Goal: Information Seeking & Learning: Learn about a topic

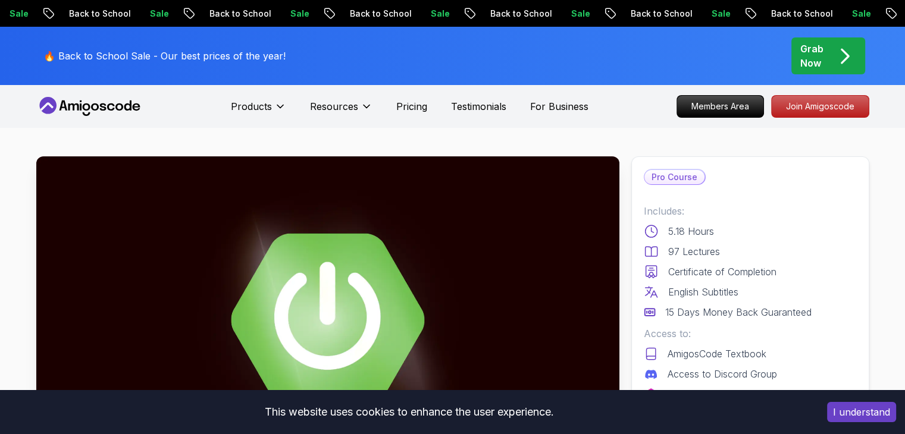
click at [862, 417] on button "I understand" at bounding box center [861, 412] width 69 height 20
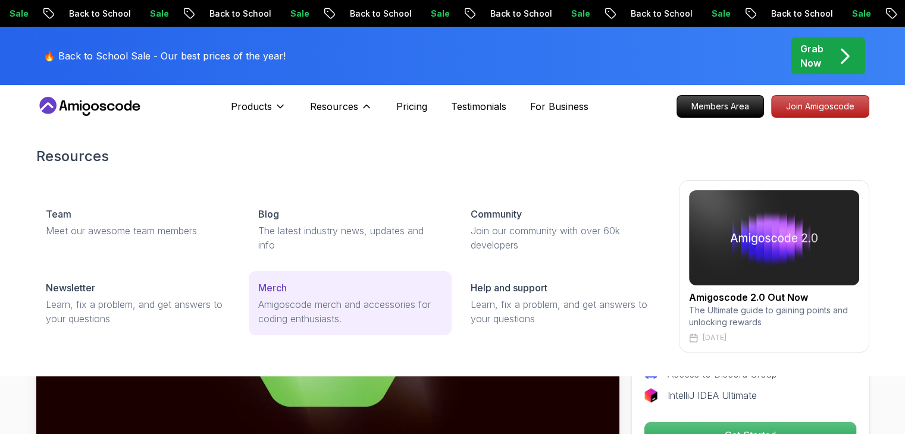
click at [267, 310] on p "Amigoscode merch and accessories for coding enthusiasts." at bounding box center [350, 312] width 184 height 29
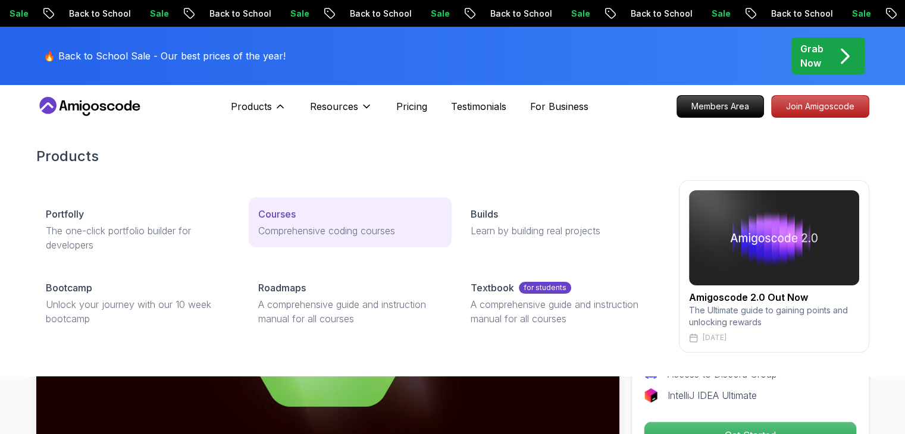
click at [306, 220] on div "Courses" at bounding box center [350, 214] width 184 height 14
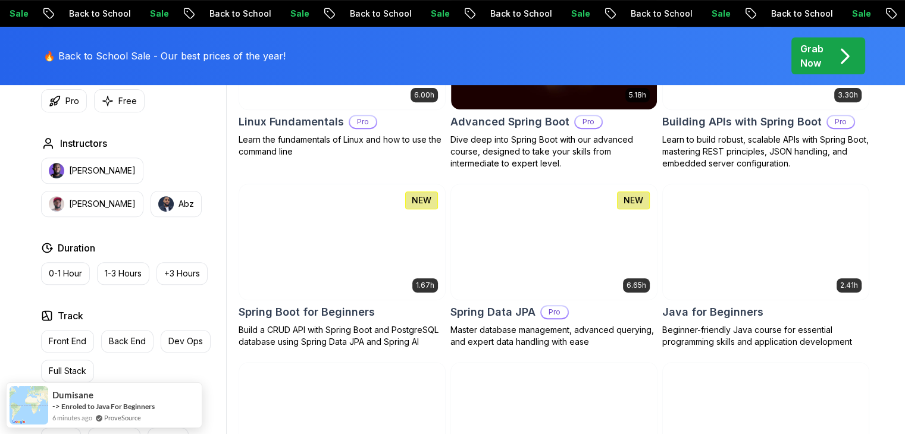
scroll to position [440, 0]
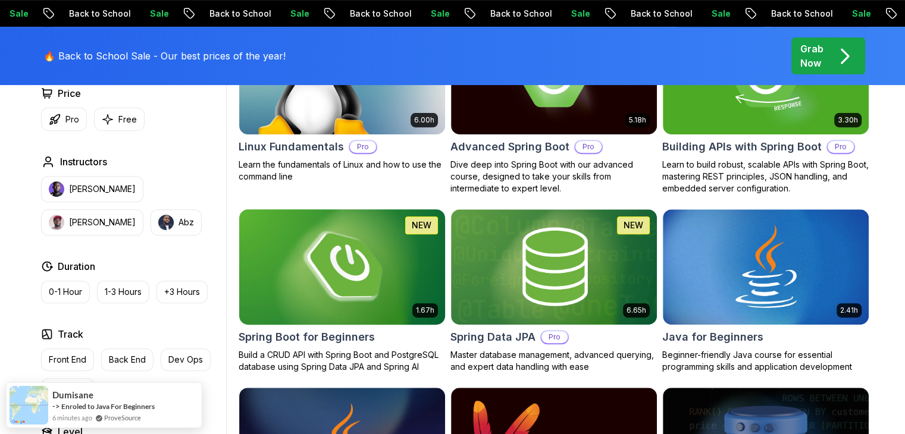
click at [300, 251] on img at bounding box center [342, 267] width 216 height 121
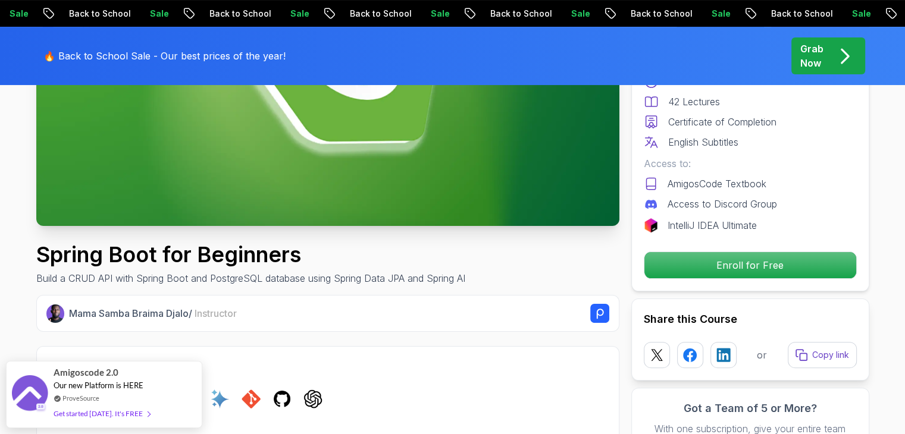
scroll to position [255, 0]
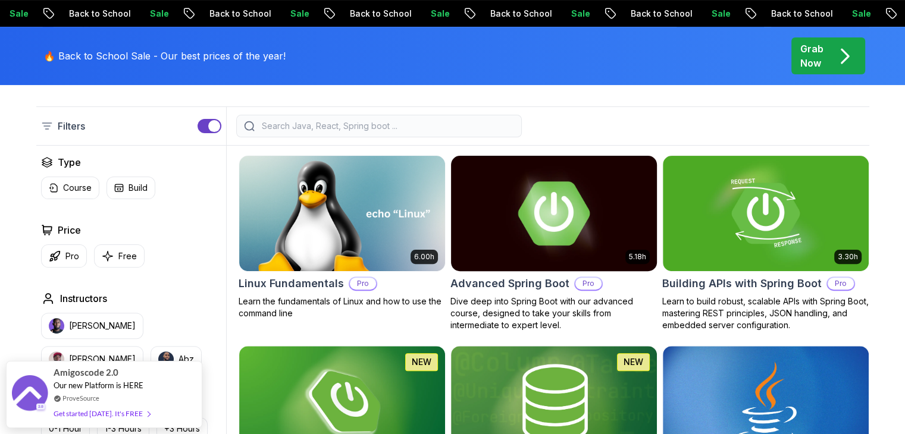
scroll to position [298, 0]
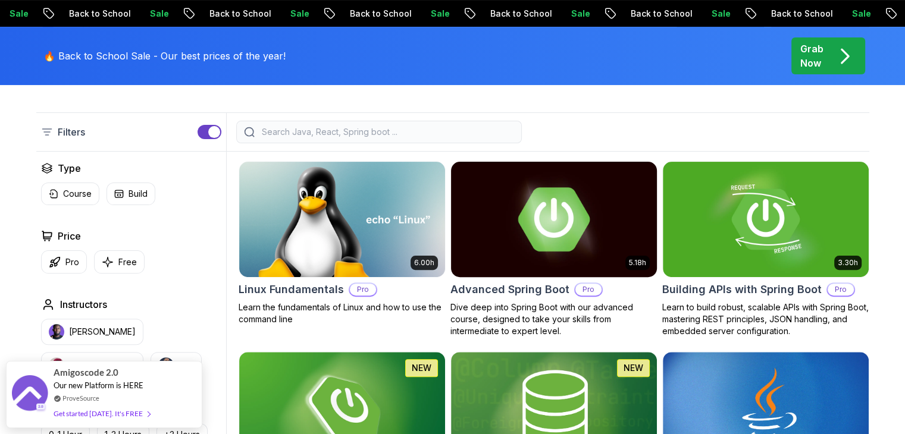
click at [542, 200] on img at bounding box center [554, 219] width 216 height 121
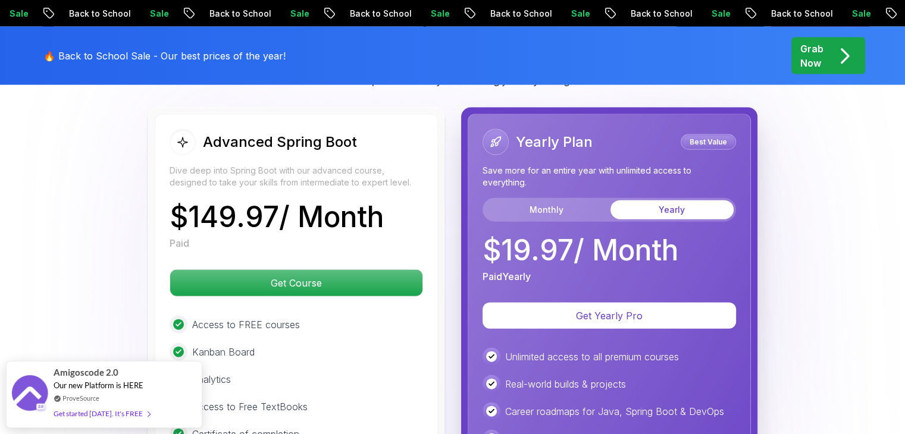
scroll to position [2627, 0]
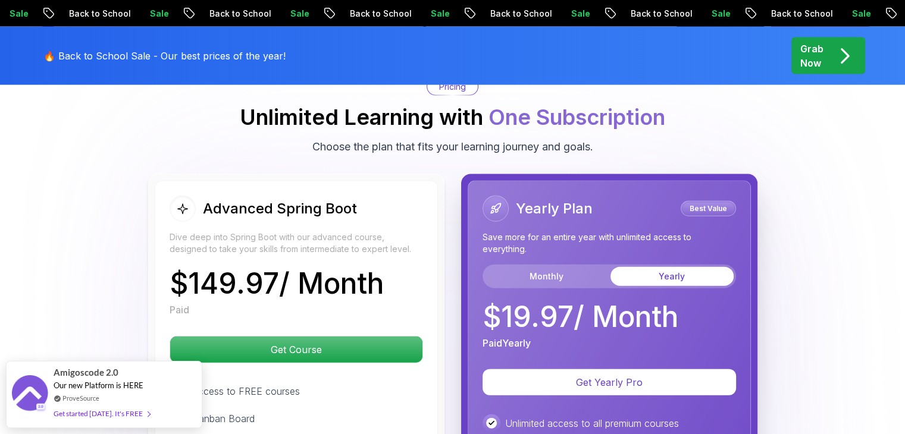
click at [134, 174] on div "Advanced Spring Boot Dive deep into Spring Boot with our advanced course, desig…" at bounding box center [452, 437] width 833 height 526
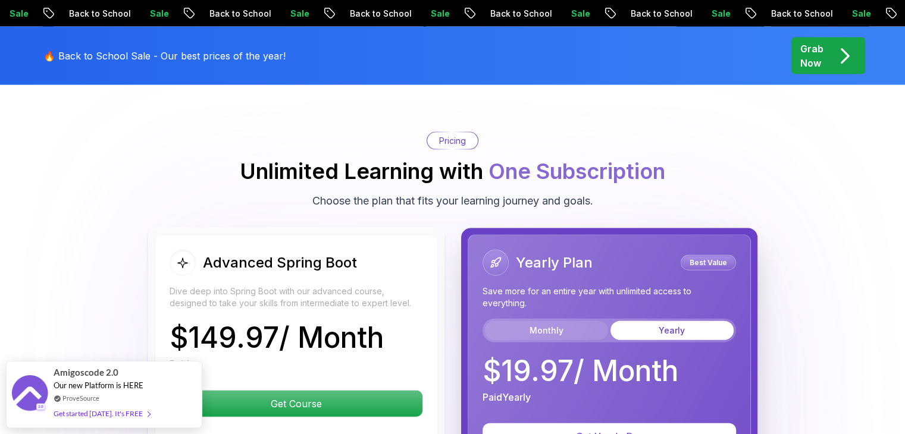
scroll to position [2573, 0]
click at [556, 321] on button "Monthly" at bounding box center [546, 330] width 123 height 19
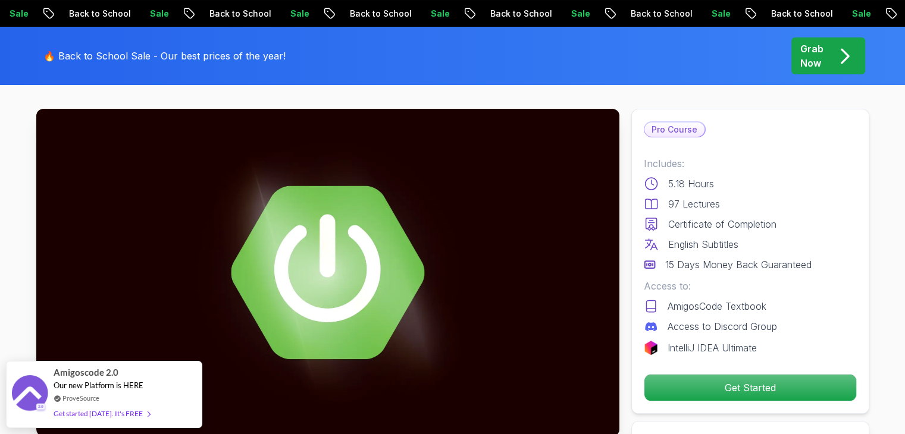
scroll to position [0, 0]
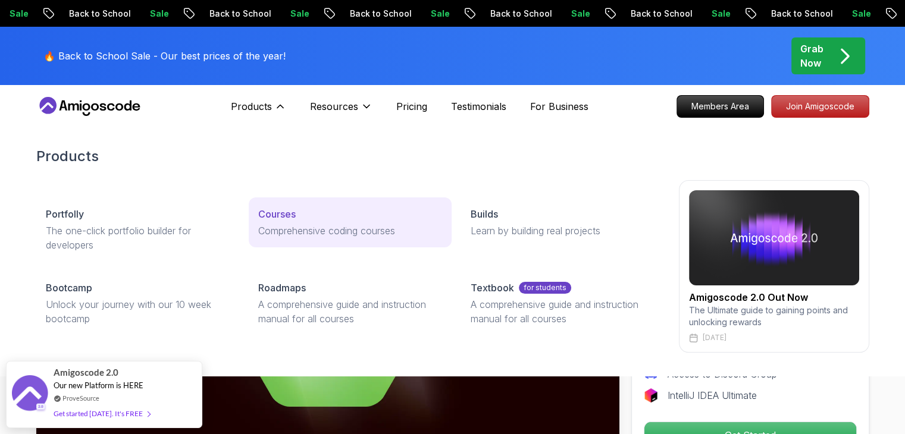
click at [297, 217] on div "Courses" at bounding box center [350, 214] width 184 height 14
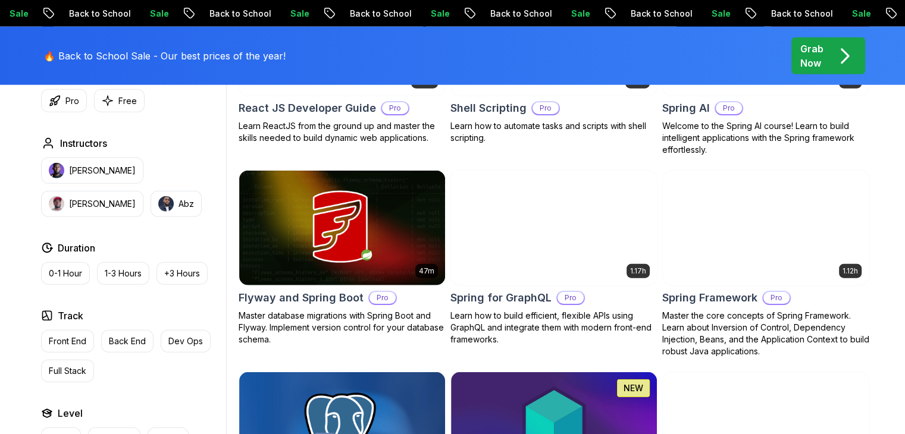
scroll to position [2925, 0]
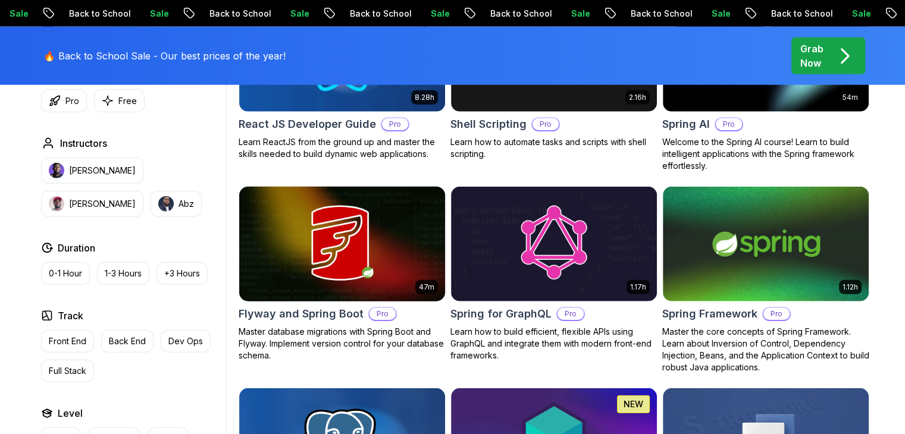
click at [365, 254] on img at bounding box center [342, 244] width 216 height 121
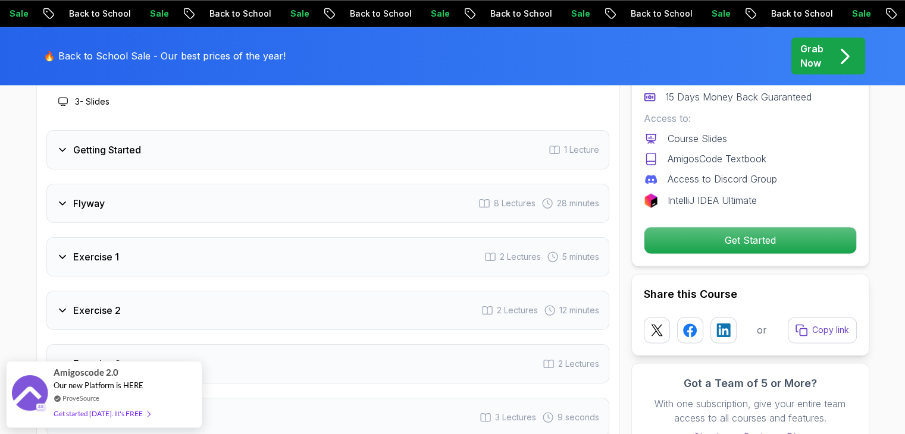
scroll to position [1613, 0]
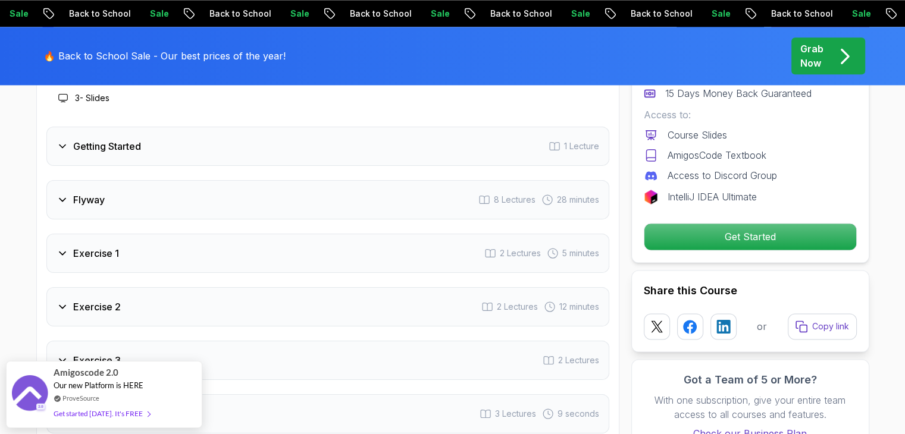
click at [83, 256] on h3 "Exercise 1" at bounding box center [96, 253] width 46 height 14
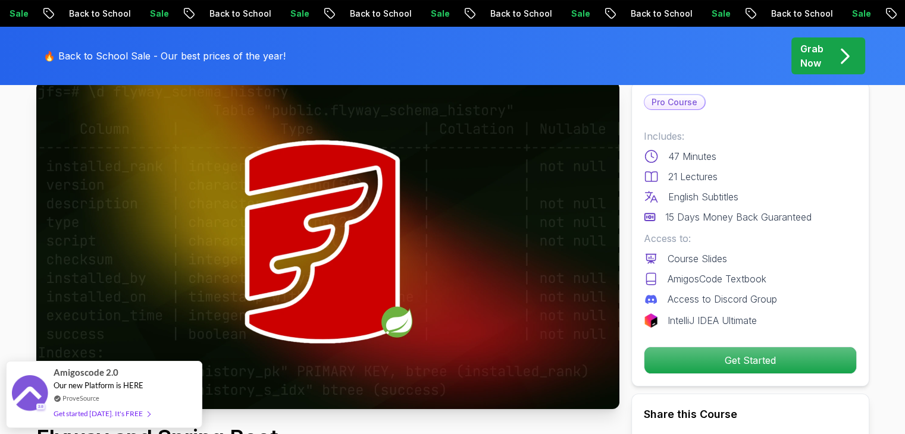
scroll to position [0, 0]
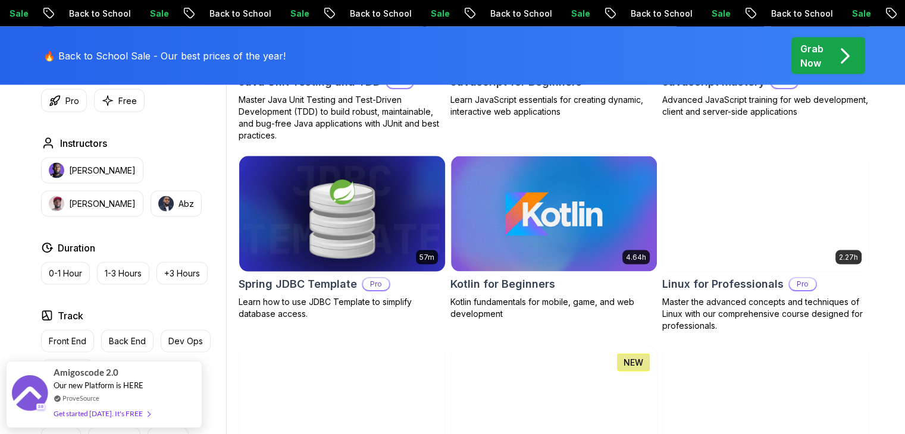
scroll to position [2373, 0]
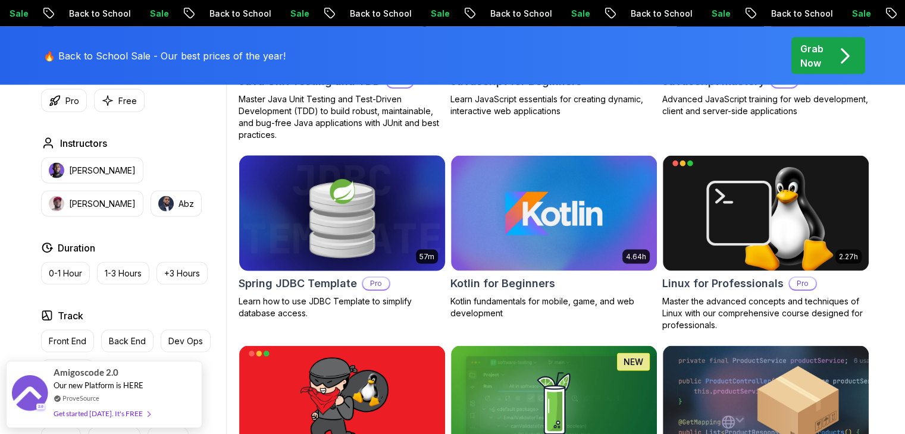
click at [314, 186] on img at bounding box center [342, 213] width 216 height 121
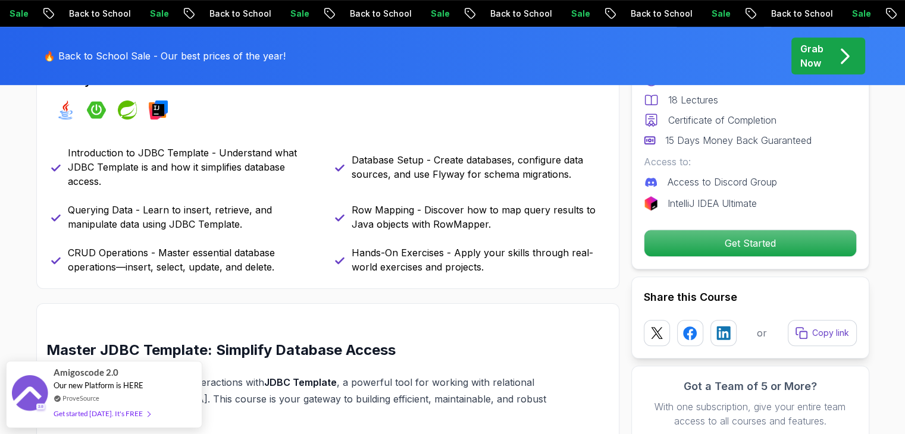
scroll to position [940, 0]
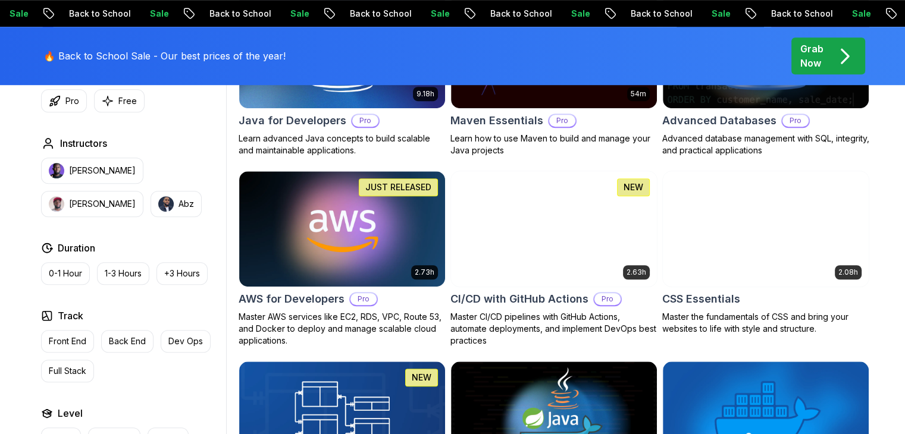
scroll to position [853, 0]
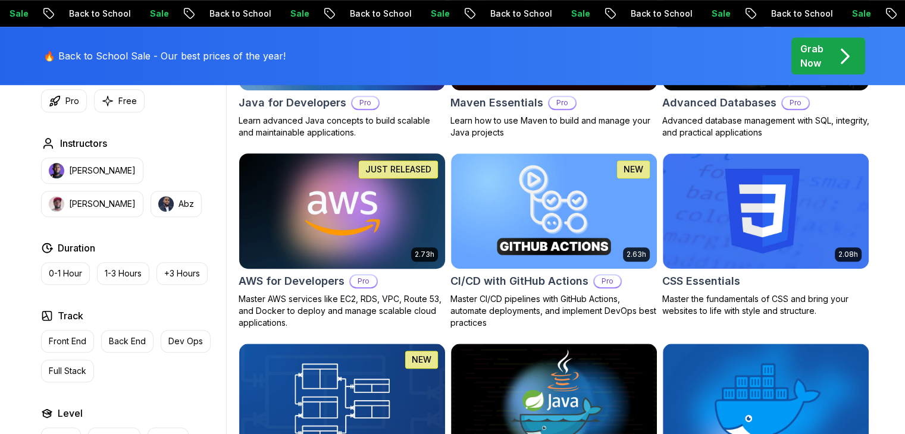
click at [292, 203] on img at bounding box center [342, 211] width 216 height 121
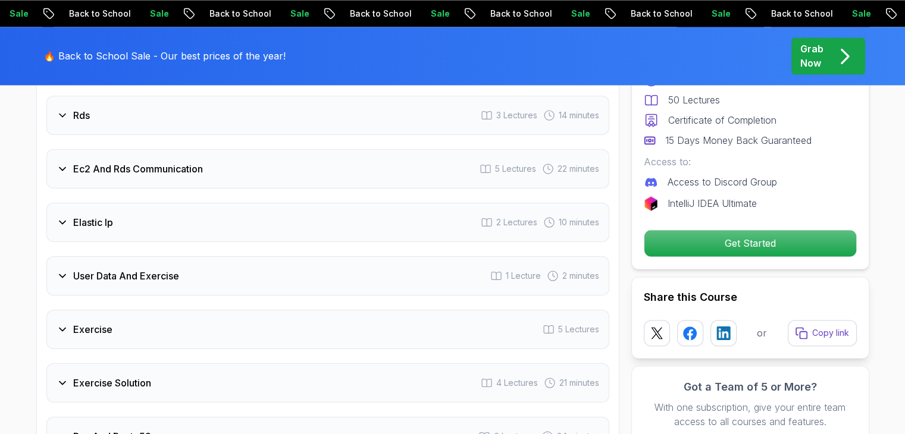
scroll to position [1908, 0]
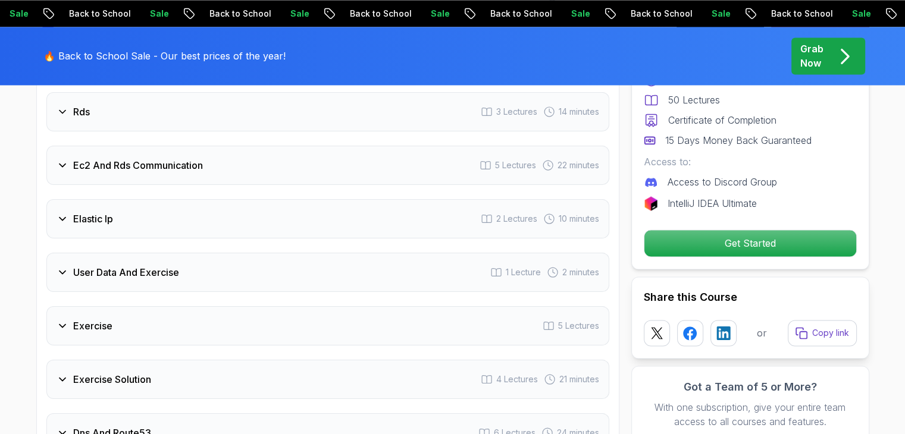
click at [73, 224] on div "Elastic Ip 2 Lectures 10 minutes" at bounding box center [327, 218] width 563 height 39
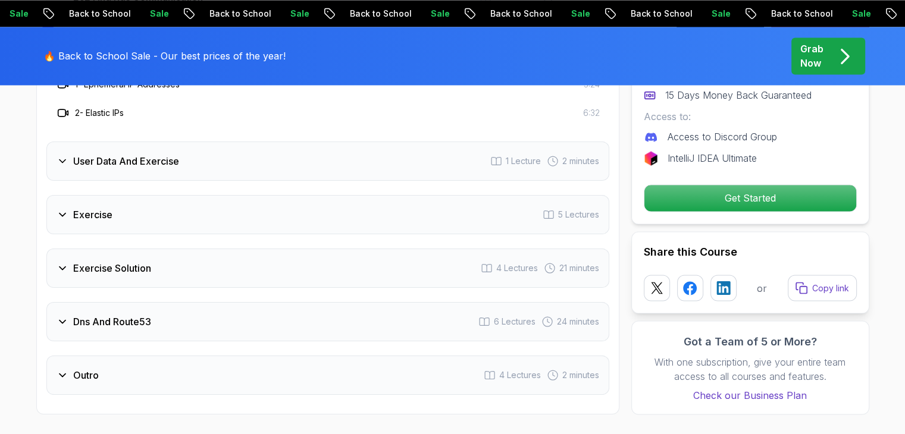
scroll to position [2009, 0]
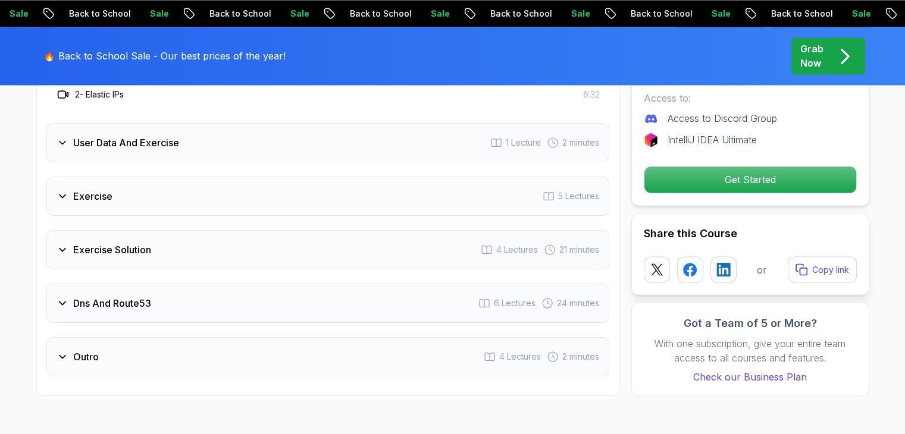
click at [79, 308] on div "Dns And Route53 6 Lectures 24 minutes" at bounding box center [327, 303] width 563 height 39
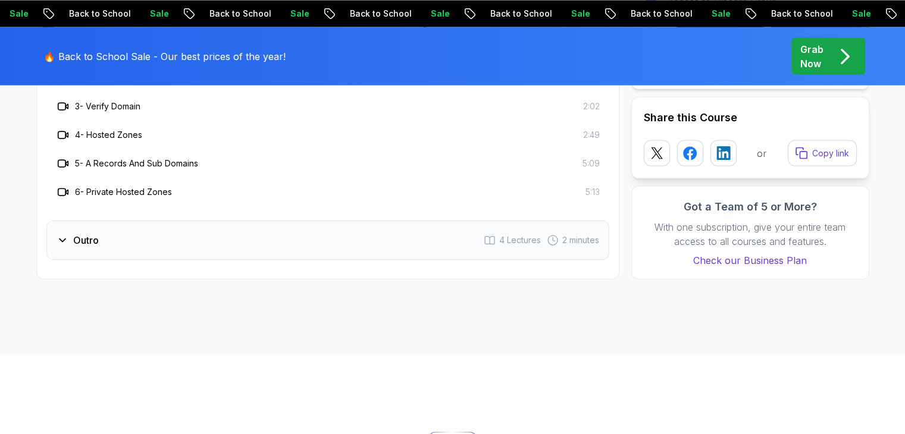
scroll to position [2271, 0]
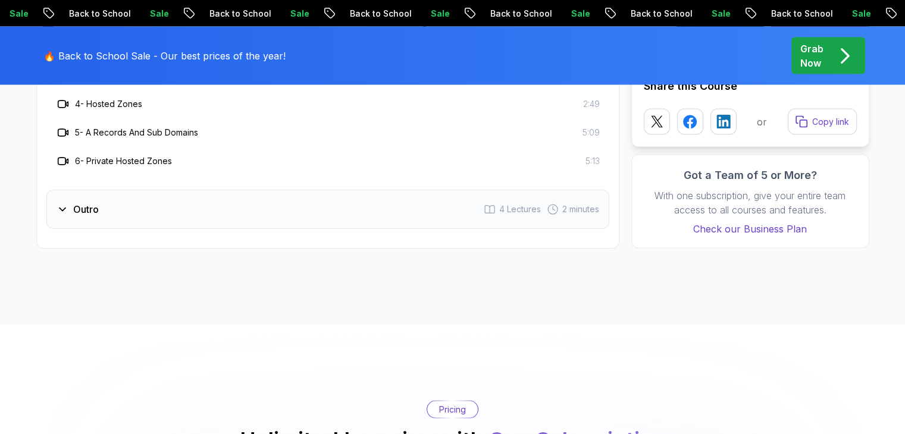
click at [85, 196] on div "Outro 4 Lectures 2 minutes" at bounding box center [327, 209] width 563 height 39
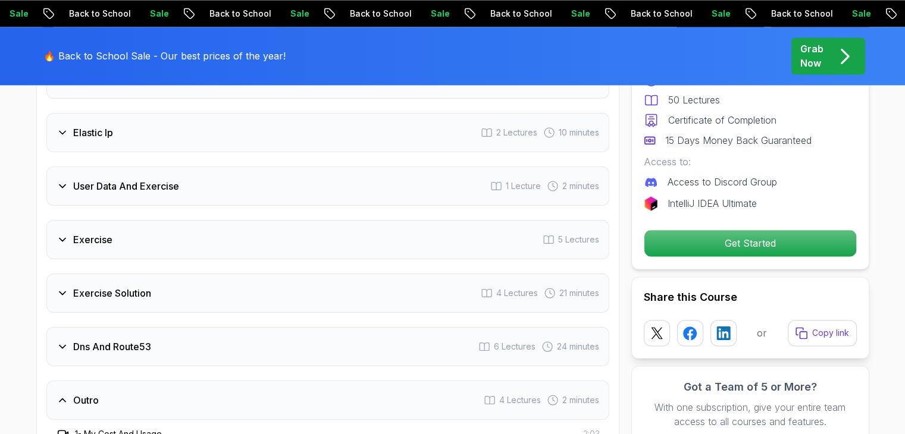
scroll to position [1900, 0]
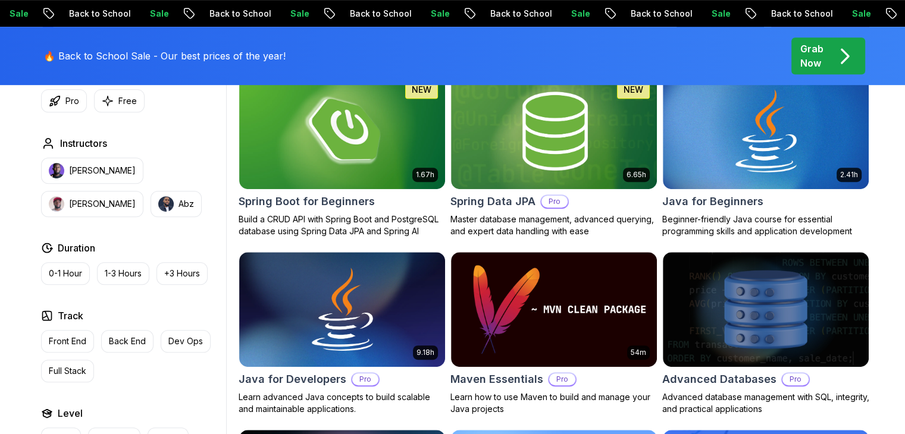
scroll to position [636, 0]
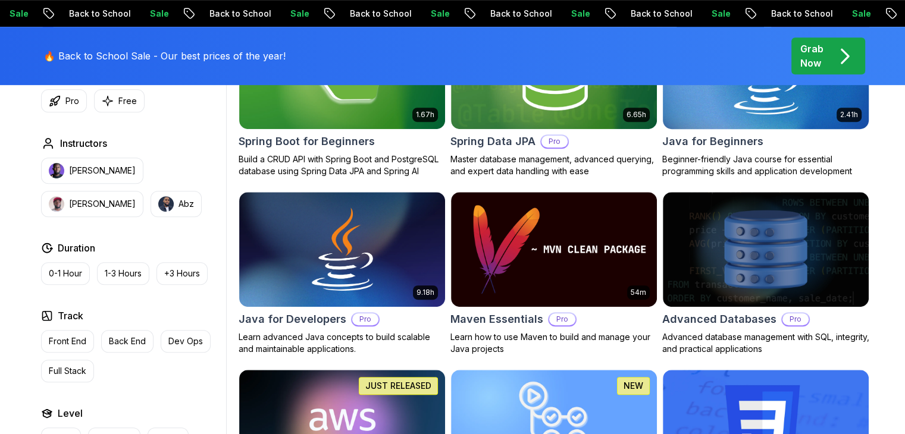
click at [711, 115] on img at bounding box center [766, 71] width 216 height 121
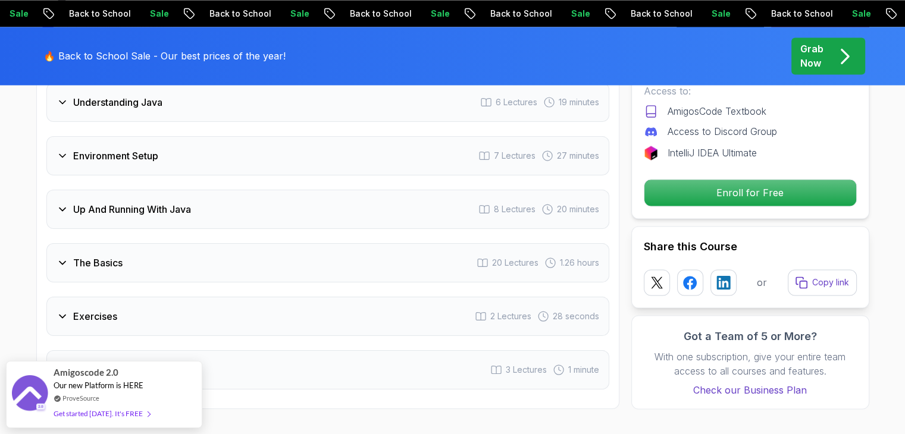
scroll to position [1926, 0]
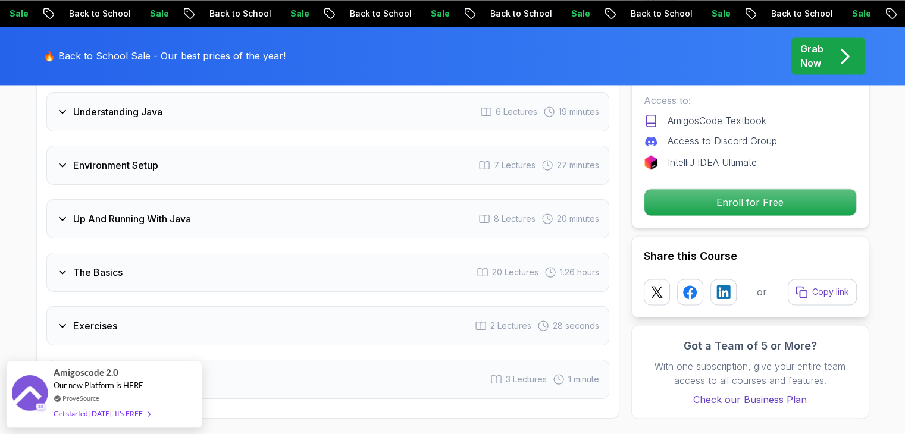
click at [76, 253] on div "The Basics 20 Lectures 1.26 hours" at bounding box center [327, 272] width 563 height 39
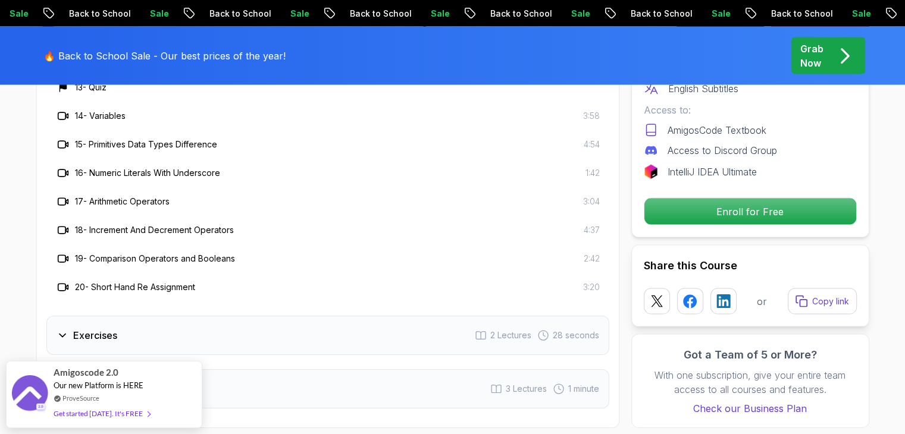
scroll to position [2405, 0]
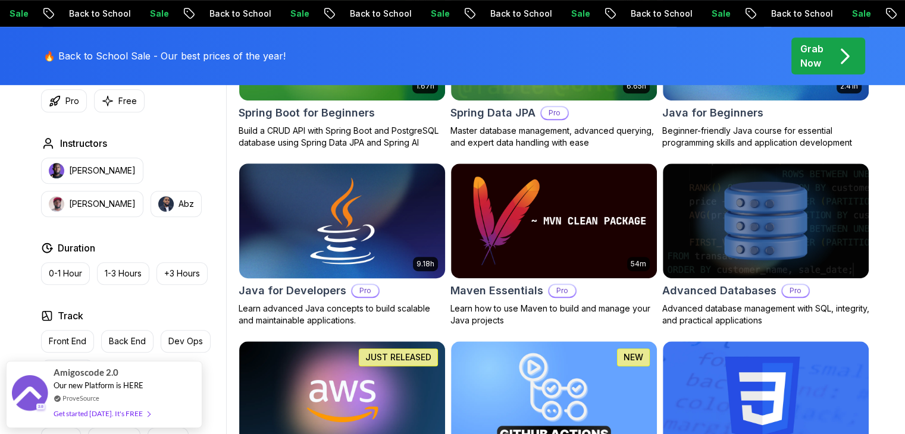
scroll to position [724, 0]
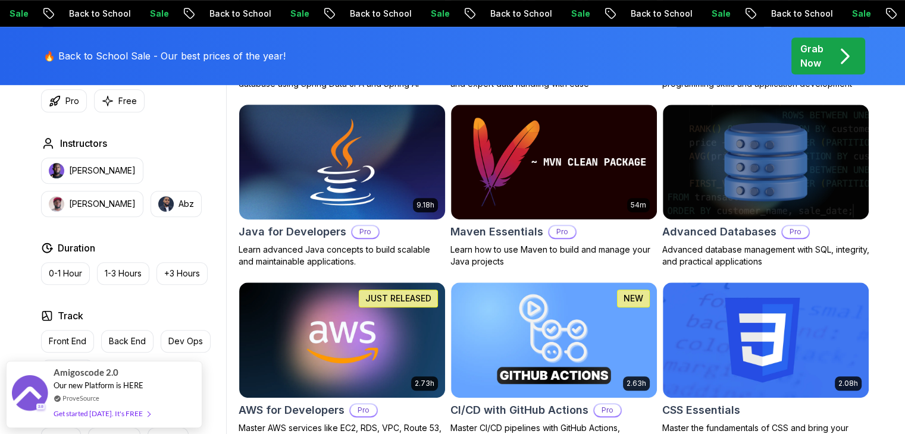
click at [354, 173] on img at bounding box center [342, 162] width 216 height 121
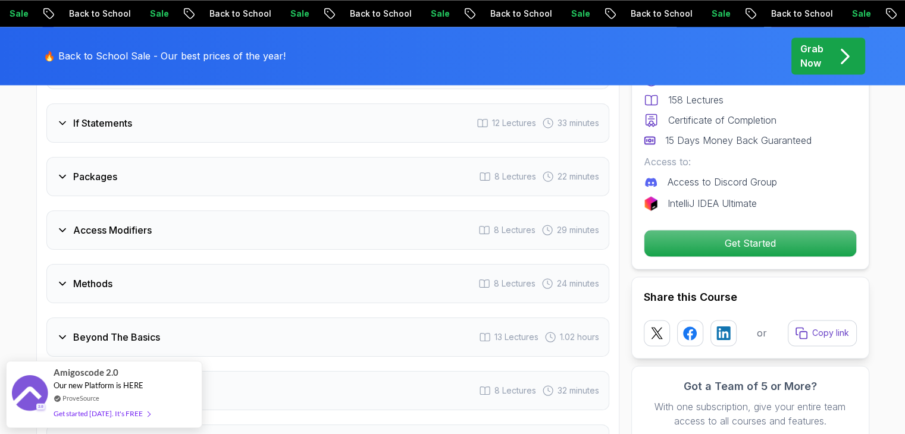
scroll to position [1781, 0]
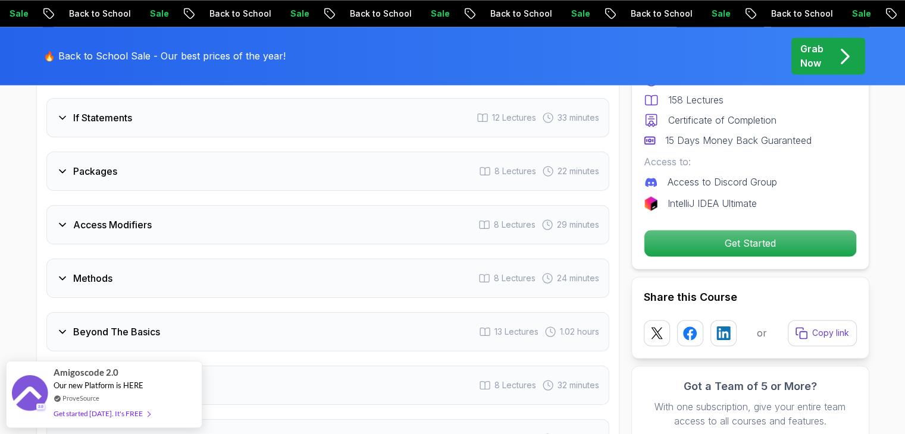
click at [117, 205] on div "Access Modifiers 8 Lectures 29 minutes" at bounding box center [327, 224] width 563 height 39
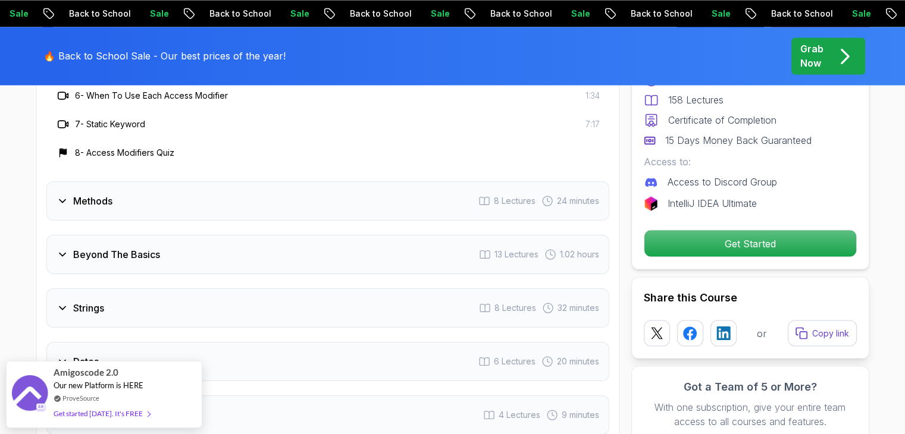
scroll to position [2087, 0]
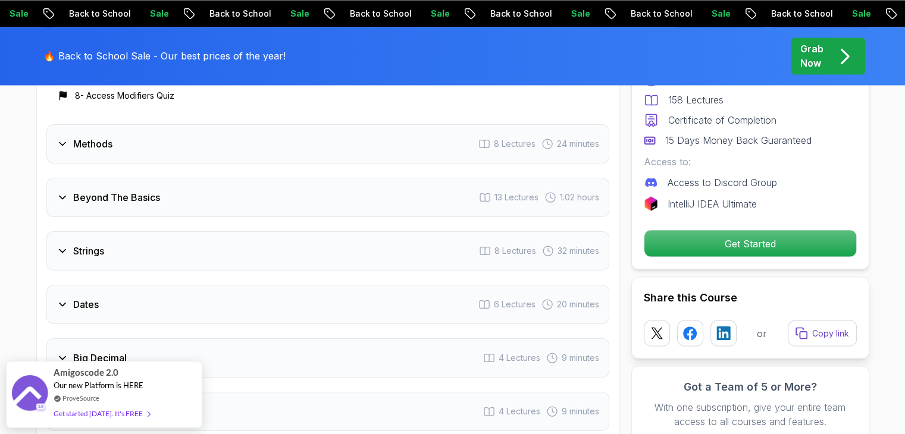
click at [77, 133] on div "Methods 8 Lectures 24 minutes" at bounding box center [327, 143] width 563 height 39
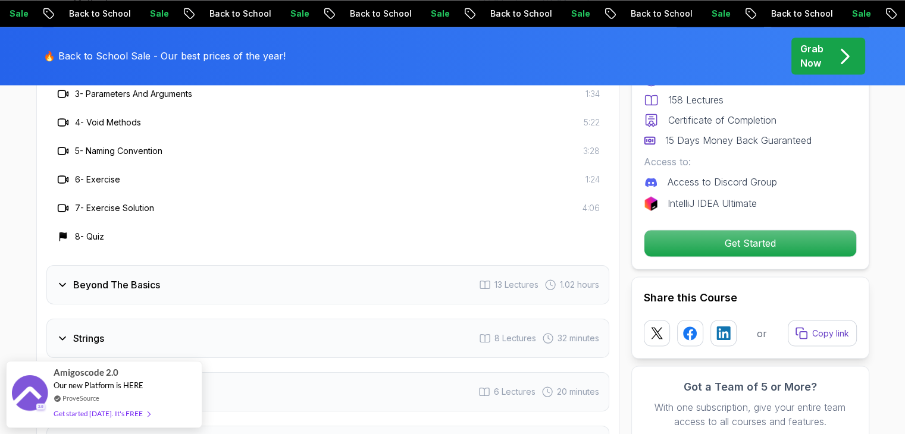
scroll to position [2004, 0]
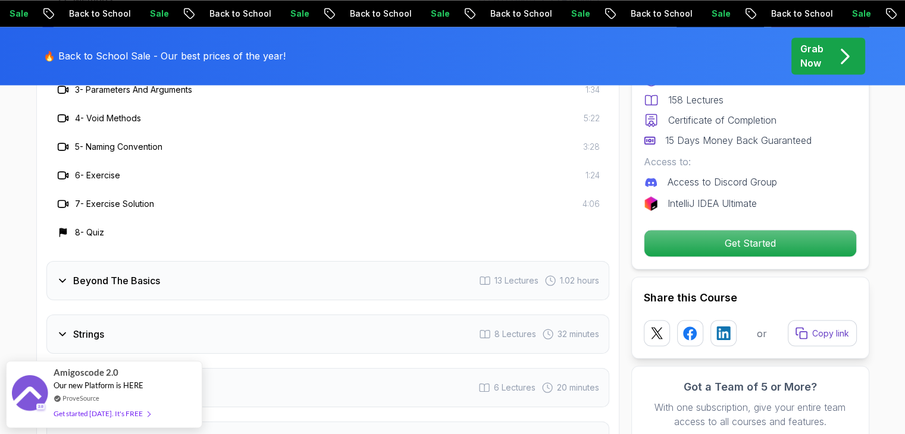
click at [83, 271] on div "Beyond The Basics 13 Lectures 1.02 hours" at bounding box center [327, 280] width 563 height 39
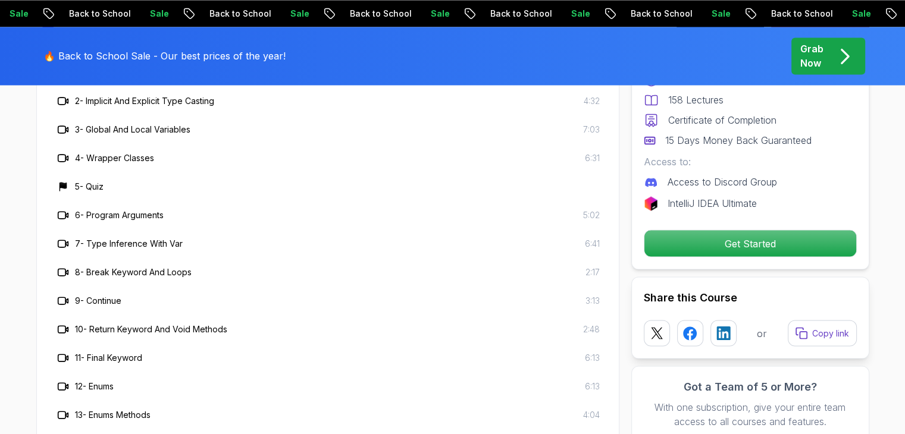
scroll to position [2038, 0]
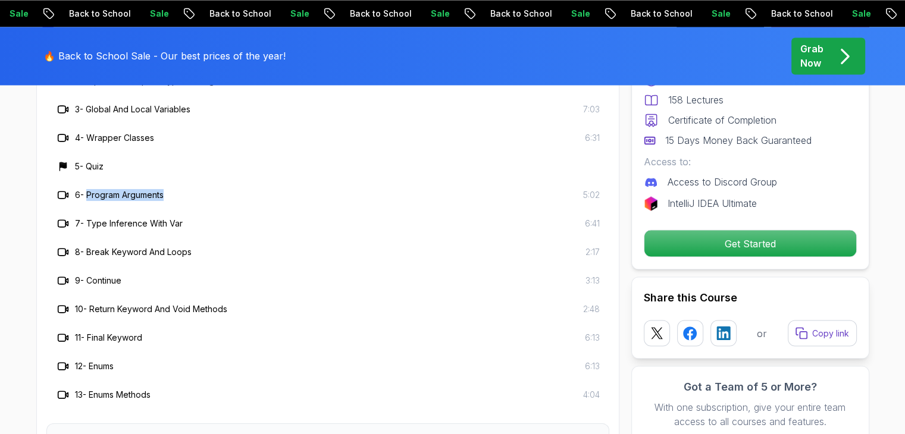
drag, startPoint x: 177, startPoint y: 177, endPoint x: 88, endPoint y: 176, distance: 88.7
click at [88, 188] on div "6 - Program Arguments 5:02" at bounding box center [328, 195] width 544 height 14
copy h3 "Program Arguments"
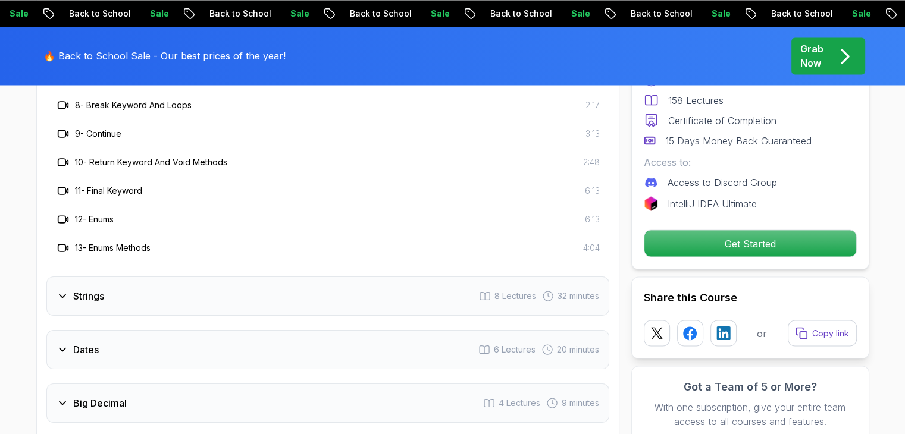
scroll to position [2196, 0]
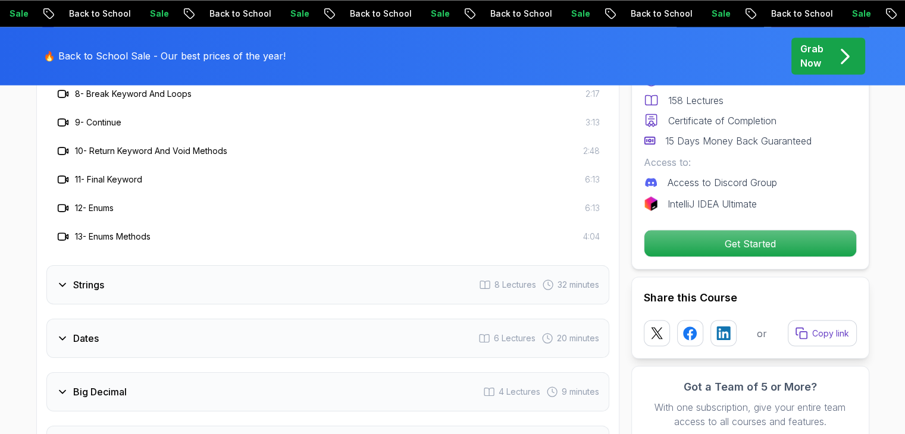
click at [87, 278] on h3 "Strings" at bounding box center [88, 285] width 31 height 14
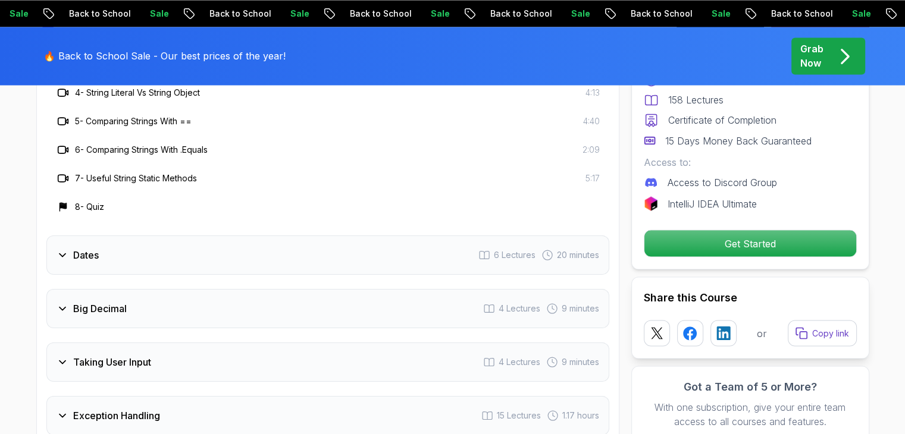
scroll to position [2172, 0]
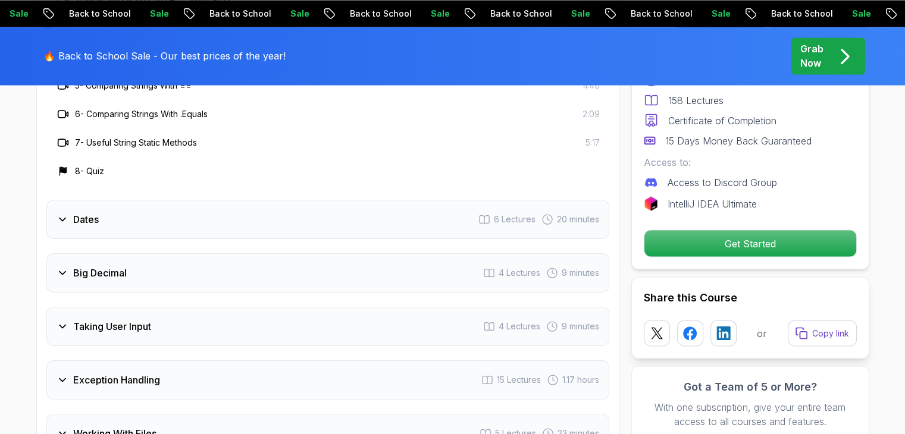
click at [124, 200] on div "Dates 6 Lectures 20 minutes" at bounding box center [327, 219] width 563 height 39
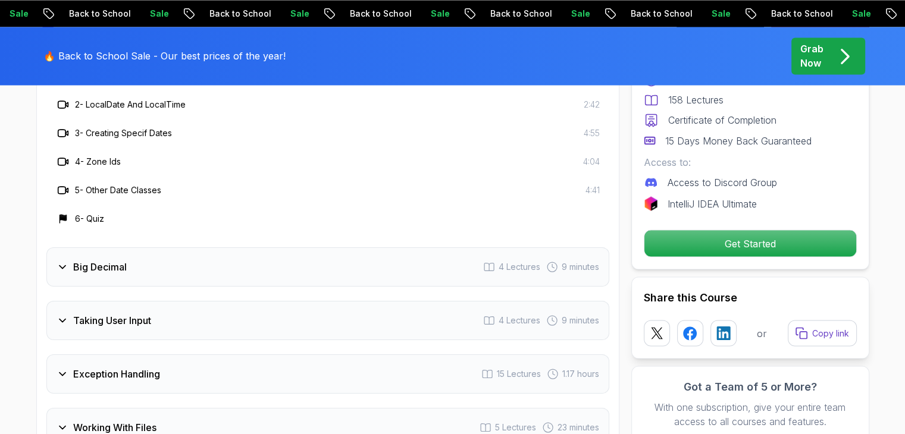
scroll to position [2123, 0]
click at [52, 246] on div "Big Decimal 4 Lectures 9 minutes" at bounding box center [327, 265] width 563 height 39
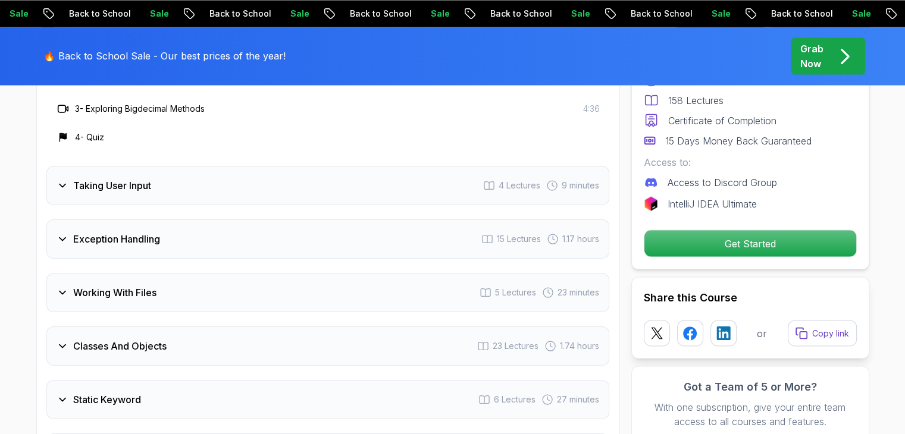
scroll to position [2200, 0]
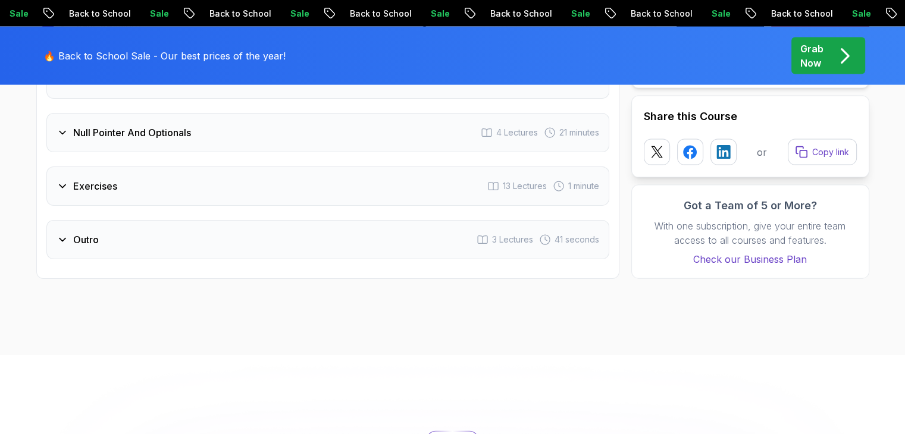
click at [87, 126] on h3 "Null Pointer And Optionals" at bounding box center [132, 133] width 118 height 14
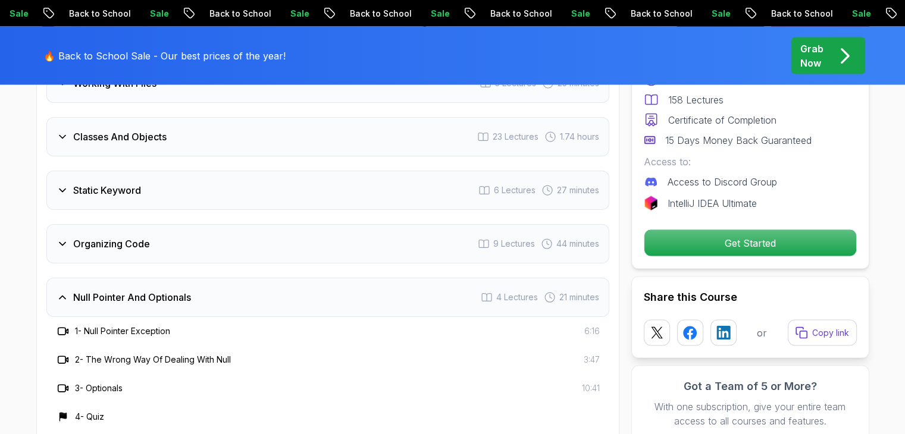
scroll to position [2286, 0]
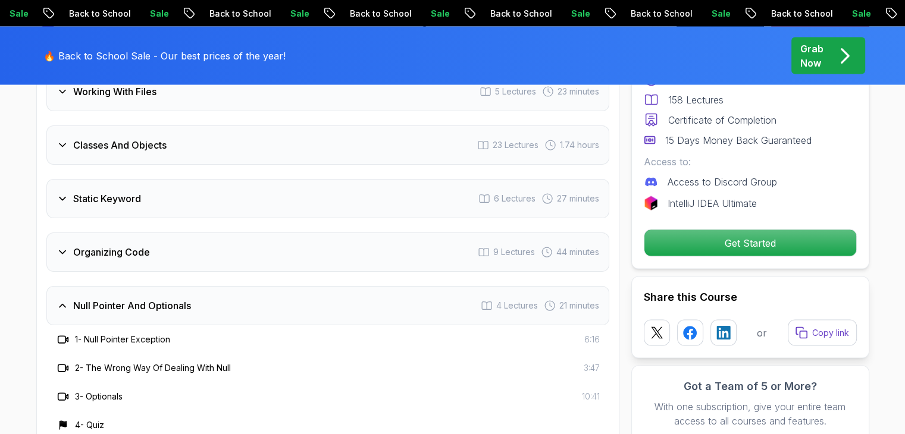
click at [77, 192] on h3 "Static Keyword" at bounding box center [107, 199] width 68 height 14
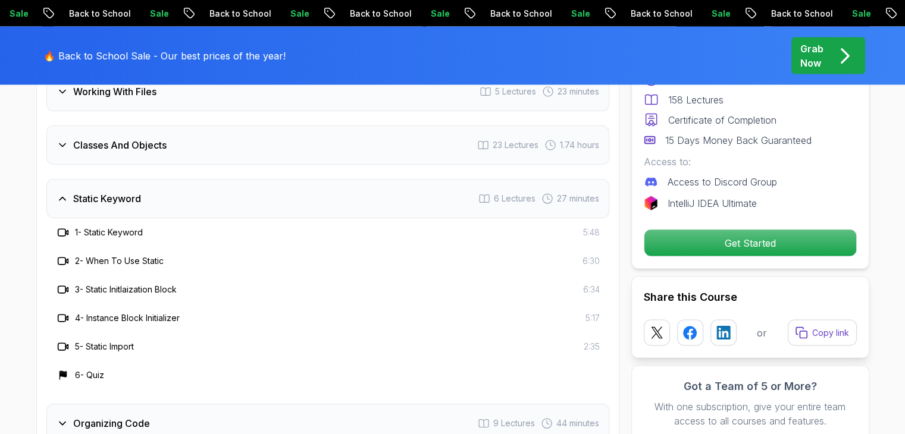
click at [77, 192] on h3 "Static Keyword" at bounding box center [107, 199] width 68 height 14
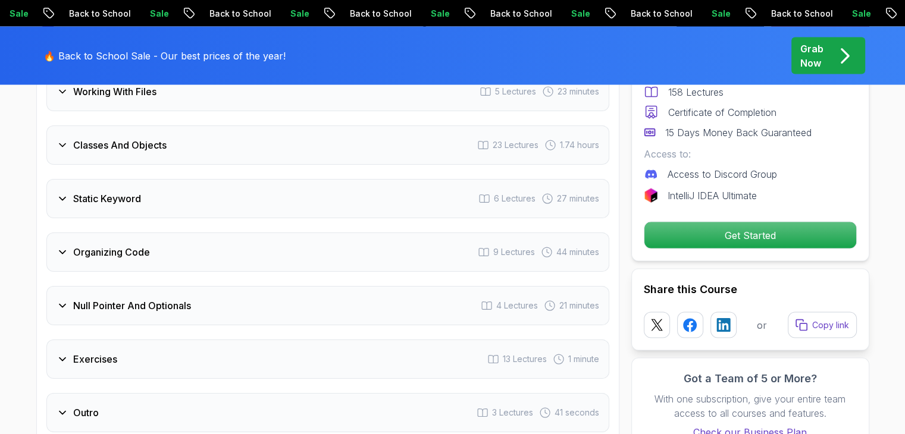
click at [75, 245] on h3 "Organizing Code" at bounding box center [111, 252] width 77 height 14
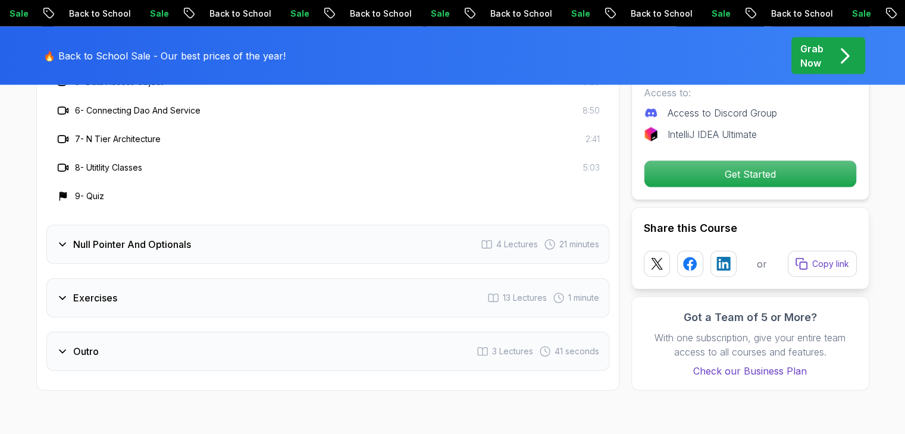
scroll to position [2606, 0]
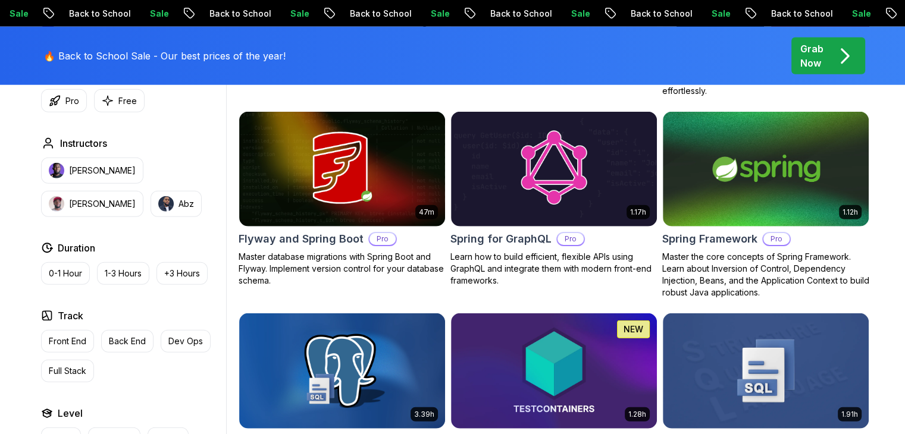
scroll to position [3005, 0]
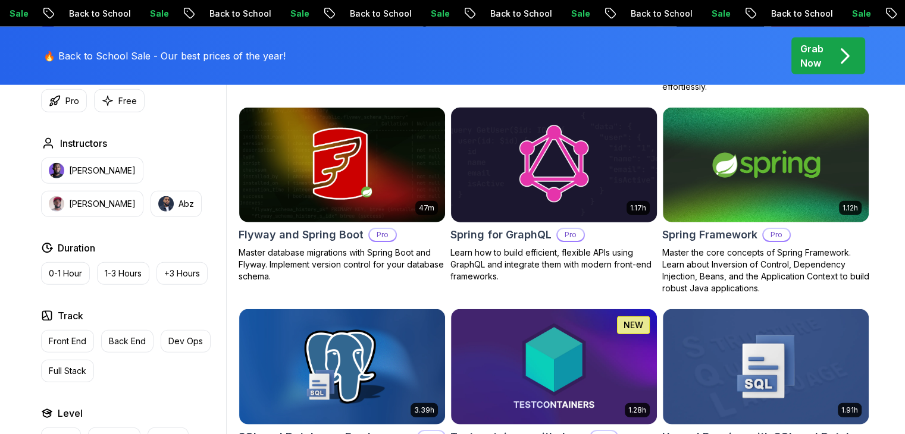
click at [573, 154] on img at bounding box center [554, 165] width 216 height 121
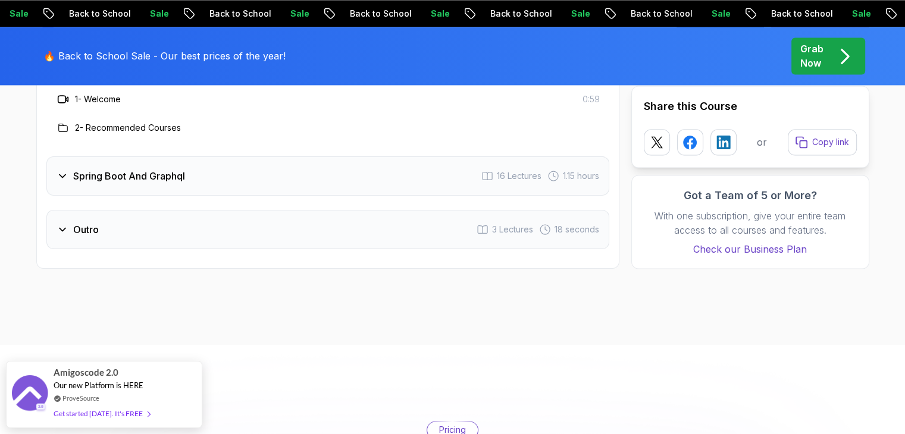
scroll to position [1783, 0]
click at [95, 169] on h3 "Spring Boot And Graphql" at bounding box center [129, 176] width 112 height 14
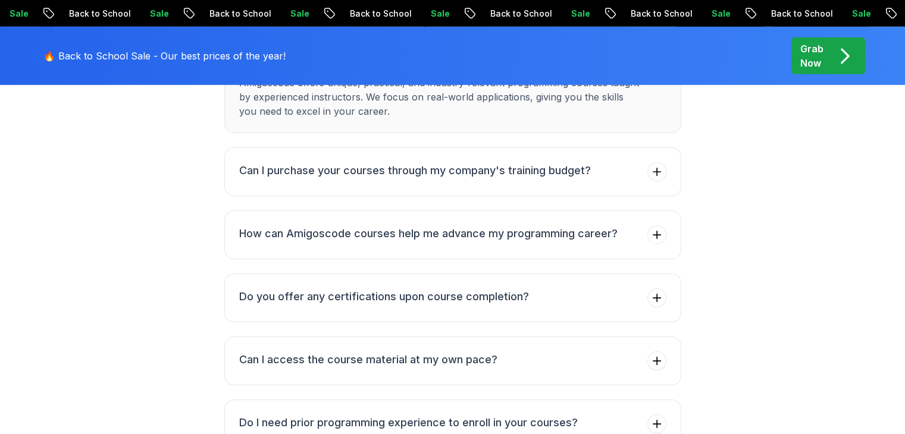
scroll to position [3736, 0]
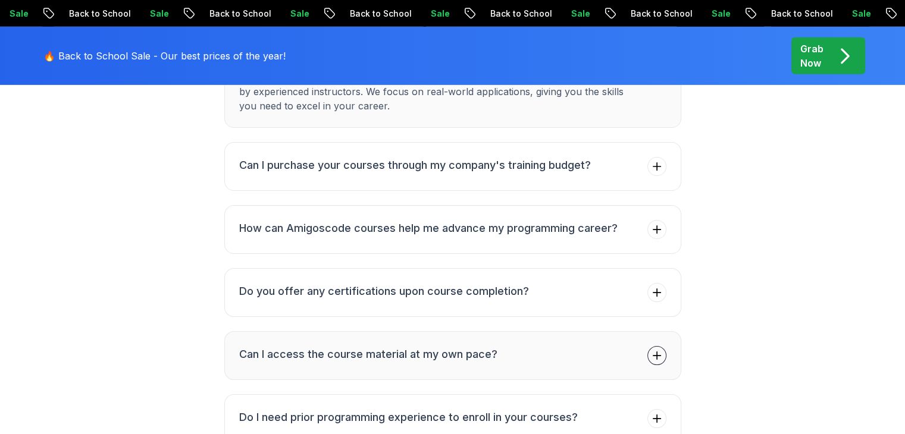
click at [281, 346] on button "Can I access the course material at my own pace?" at bounding box center [452, 356] width 457 height 49
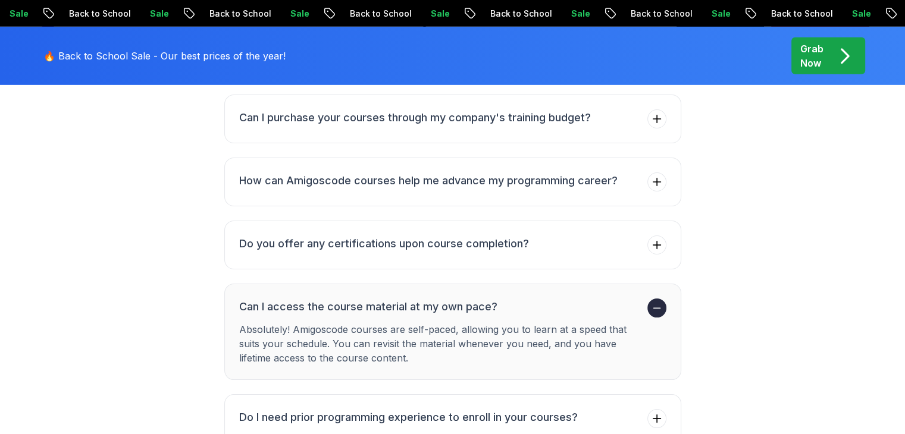
click at [179, 315] on div "FAQs Got Questions? We've Got Answers! See how our students are achieving their…" at bounding box center [452, 252] width 833 height 634
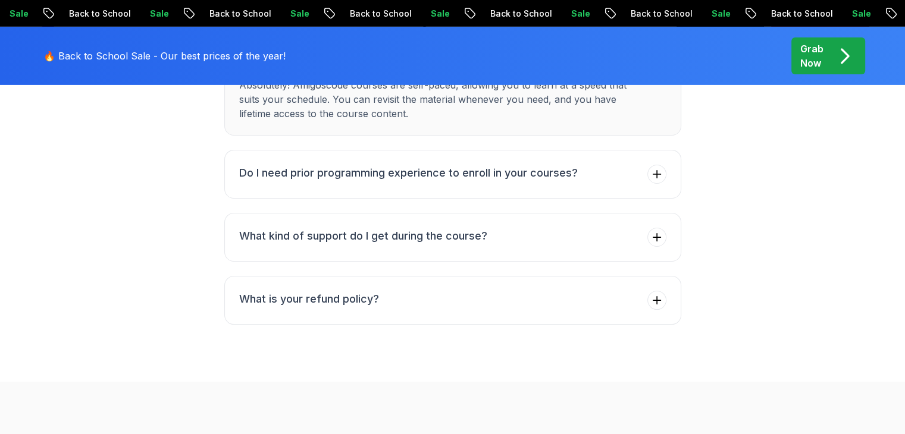
scroll to position [3988, 0]
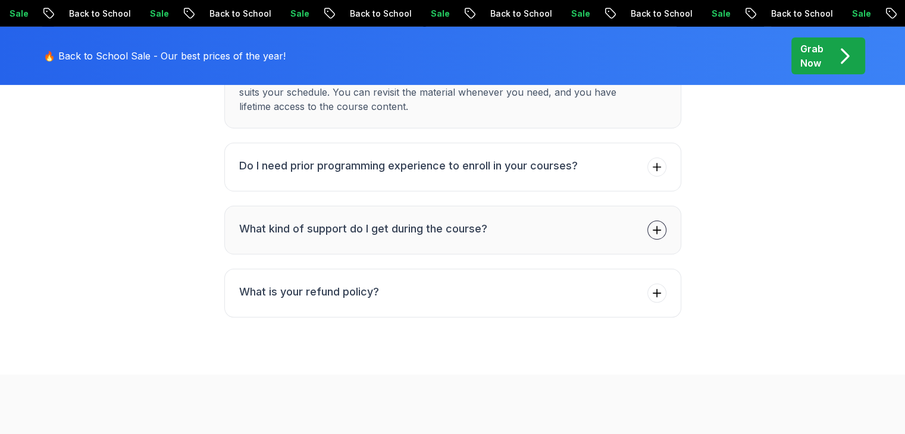
click at [260, 206] on button "What kind of support do I get during the course?" at bounding box center [452, 230] width 457 height 49
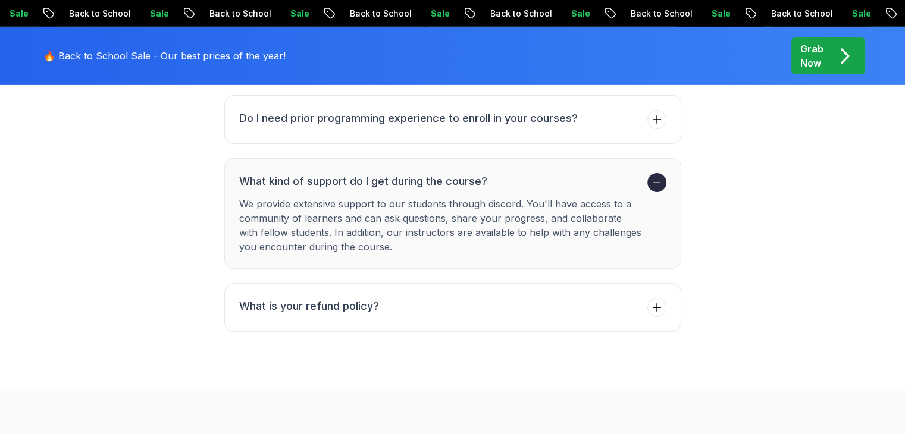
click at [270, 173] on h3 "What kind of support do I get during the course?" at bounding box center [441, 181] width 404 height 17
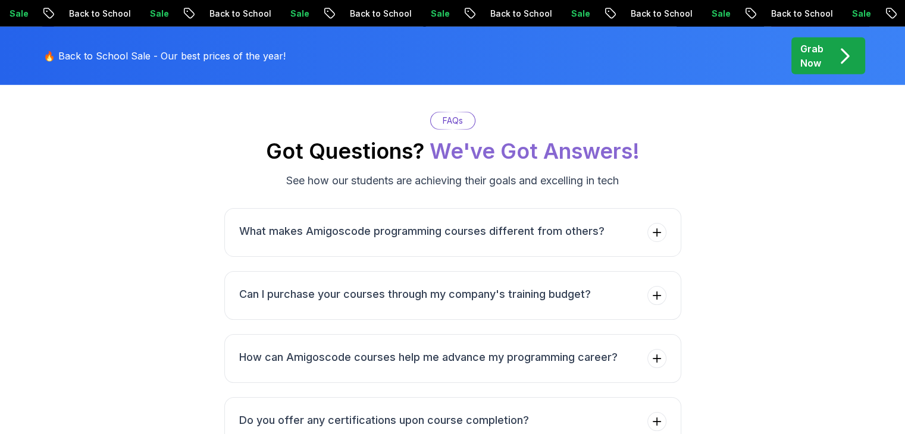
scroll to position [3556, 0]
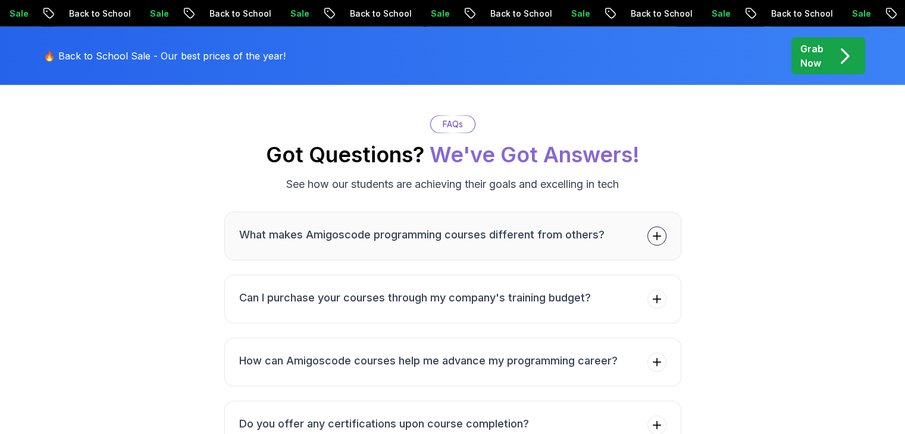
click at [280, 212] on button "What makes Amigoscode programming courses different from others?" at bounding box center [452, 236] width 457 height 49
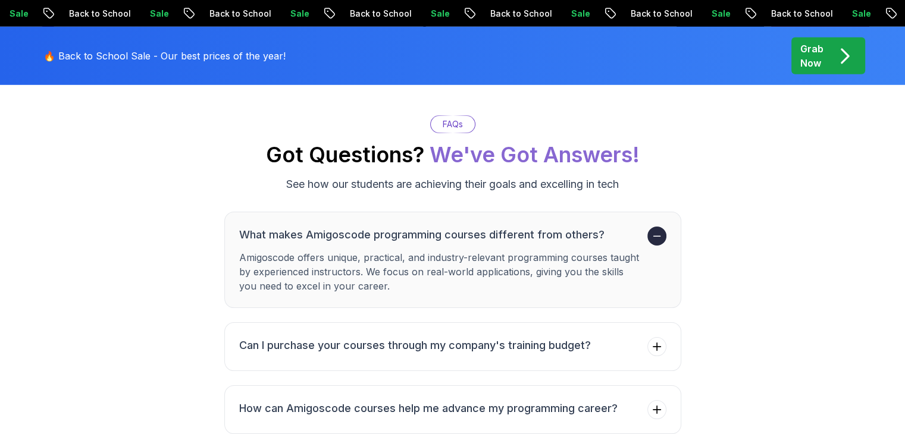
click at [171, 208] on div "FAQs Got Questions? We've Got Answers! See how our students are achieving their…" at bounding box center [452, 432] width 833 height 634
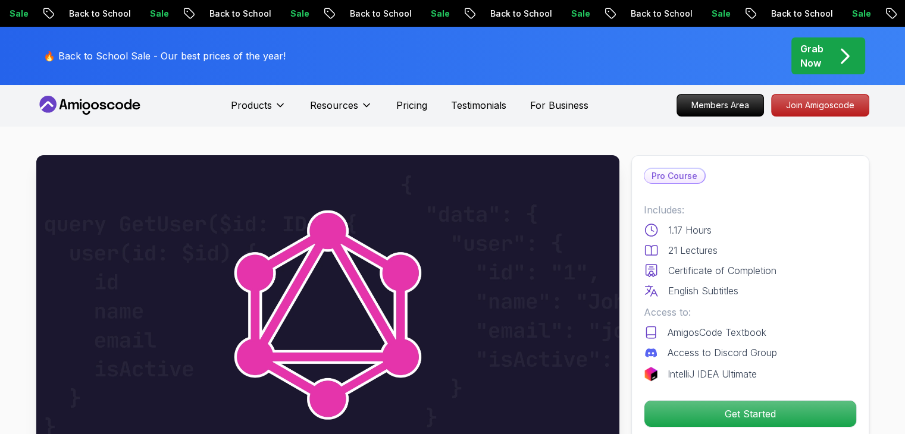
scroll to position [0, 0]
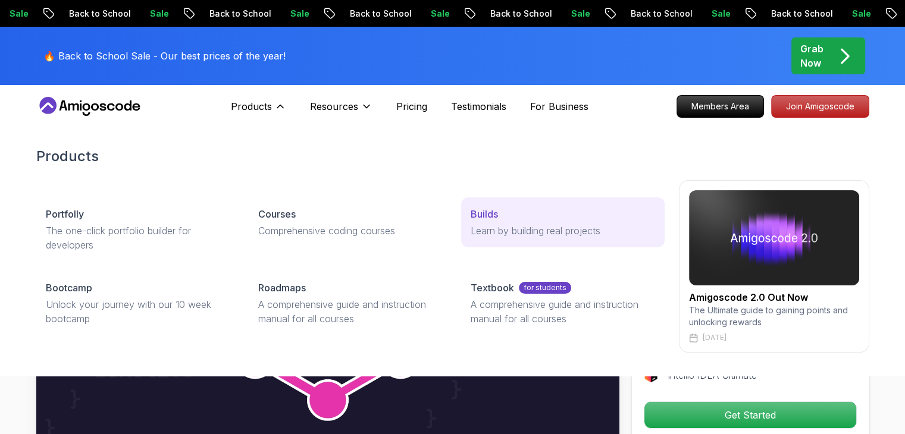
click at [471, 224] on p "Learn by building real projects" at bounding box center [563, 231] width 184 height 14
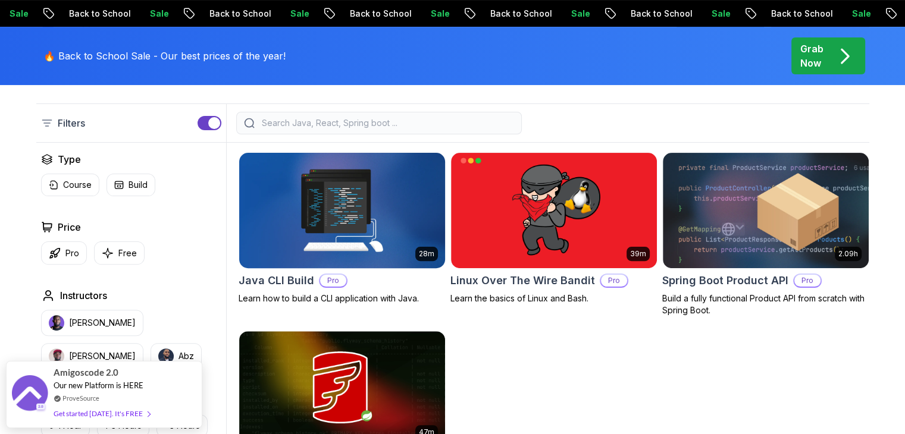
scroll to position [371, 0]
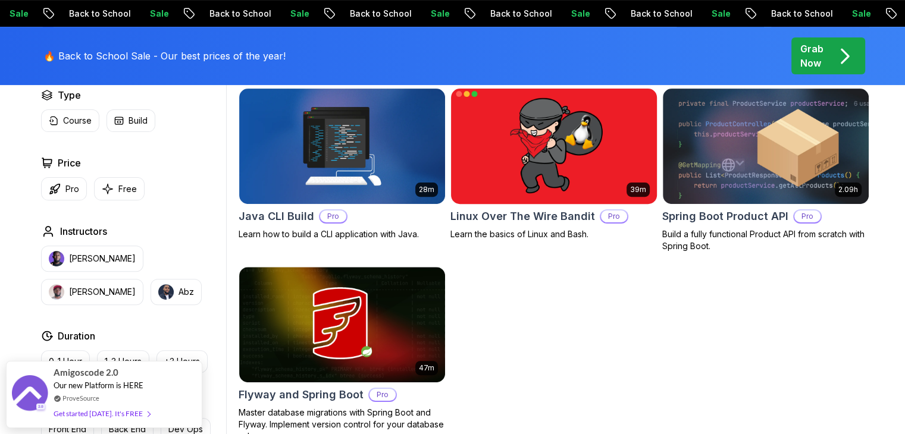
click at [495, 174] on img at bounding box center [554, 146] width 216 height 121
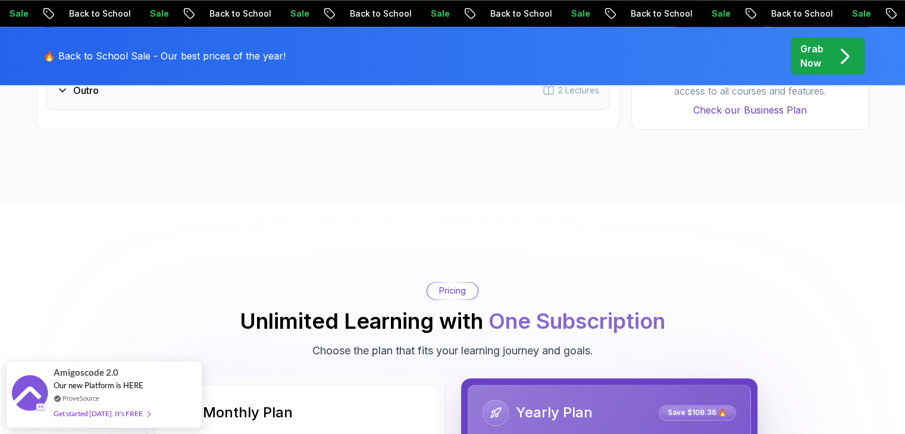
scroll to position [1633, 0]
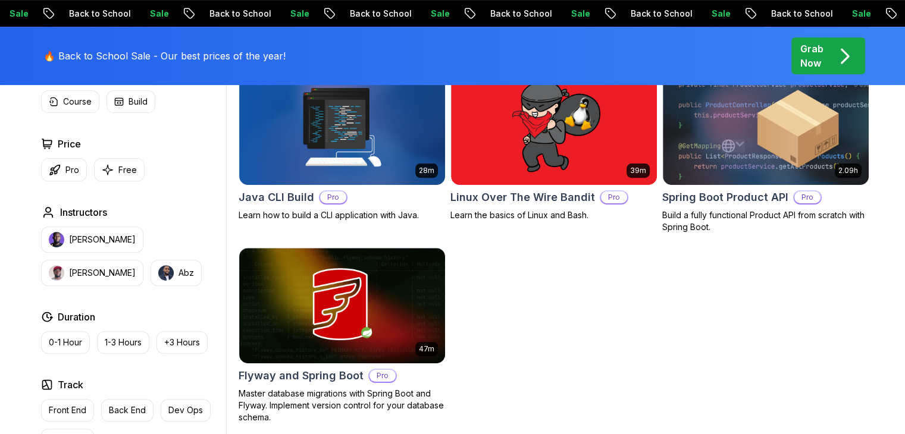
scroll to position [390, 0]
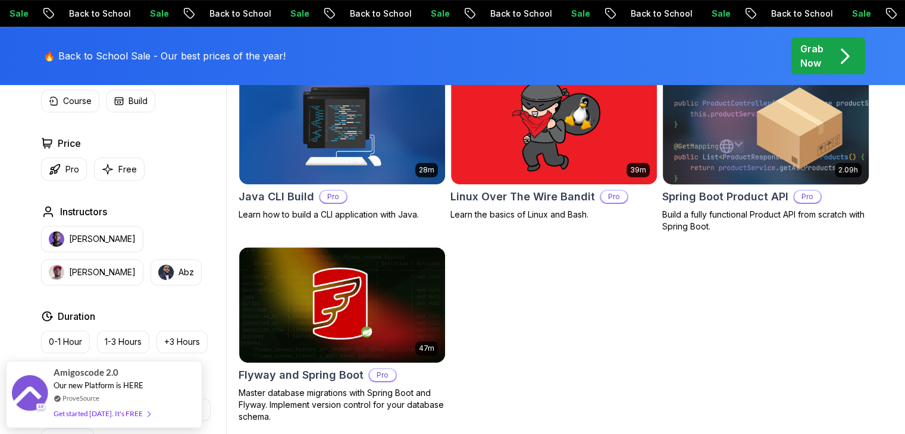
click at [705, 163] on img at bounding box center [766, 126] width 216 height 121
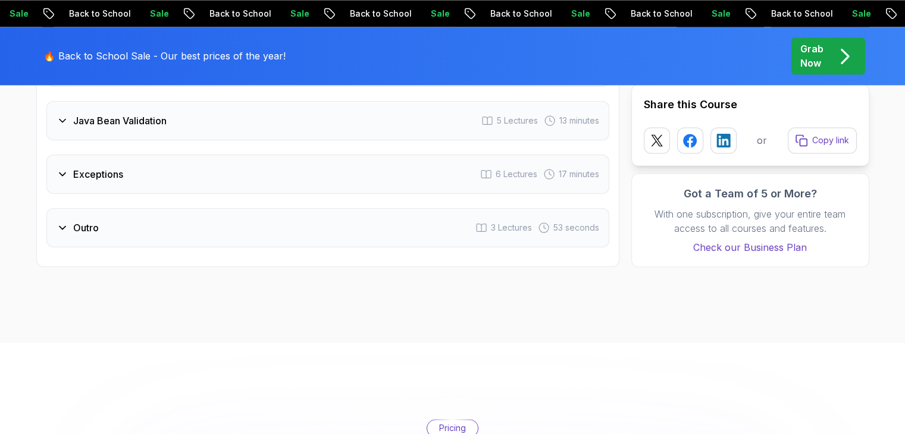
scroll to position [2197, 0]
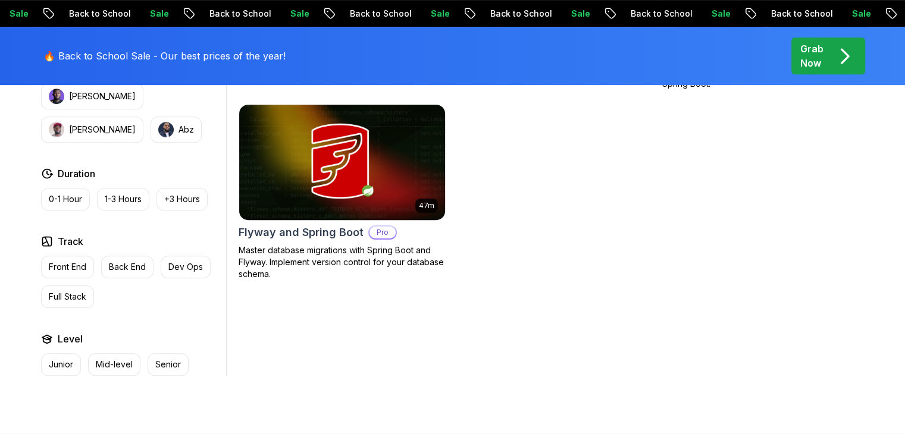
scroll to position [601, 0]
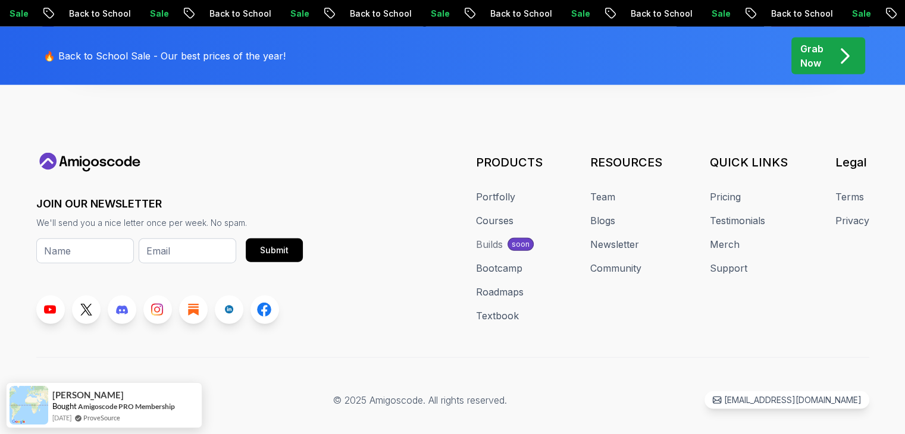
scroll to position [2988, 0]
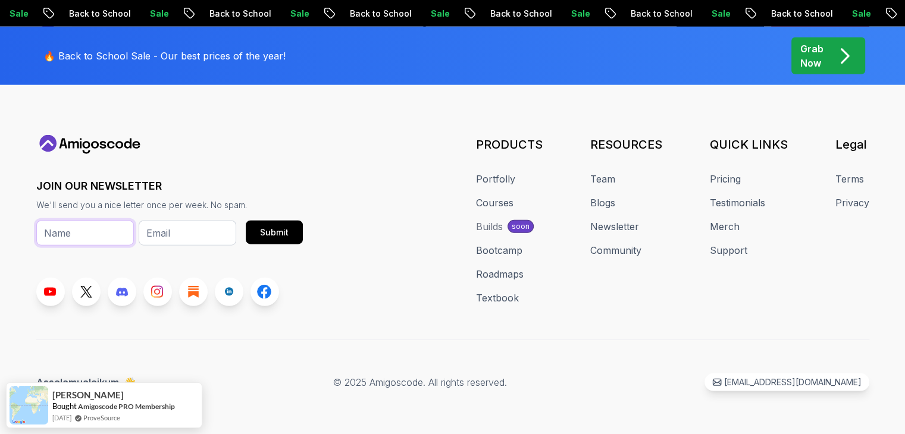
click at [85, 222] on input "text" at bounding box center [85, 233] width 98 height 25
click at [0, 215] on footer "JOIN OUR NEWSLETTER We'll send you a nice letter once per week. No spam. Submit…" at bounding box center [452, 202] width 905 height 476
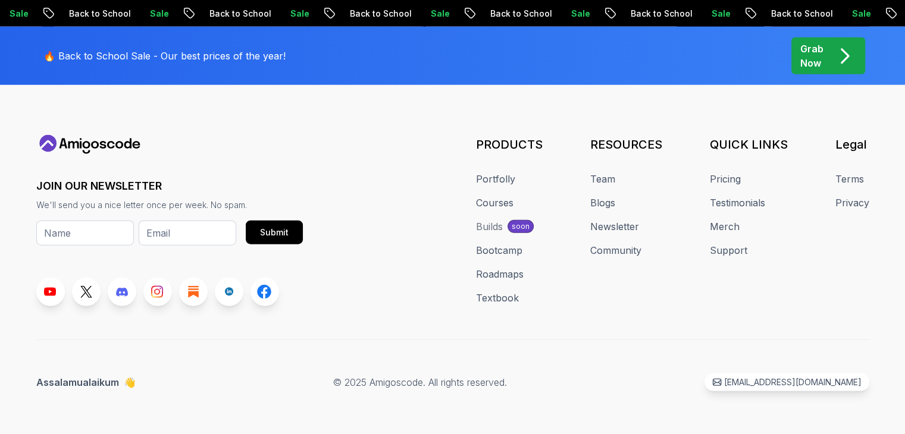
click at [490, 224] on div "Builds" at bounding box center [489, 227] width 27 height 14
click at [487, 220] on div "Builds" at bounding box center [489, 227] width 27 height 14
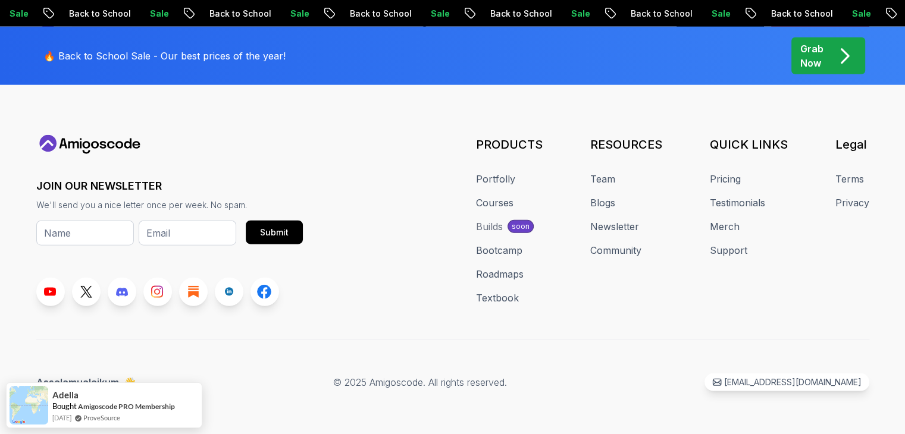
click at [519, 222] on p "soon" at bounding box center [521, 227] width 18 height 10
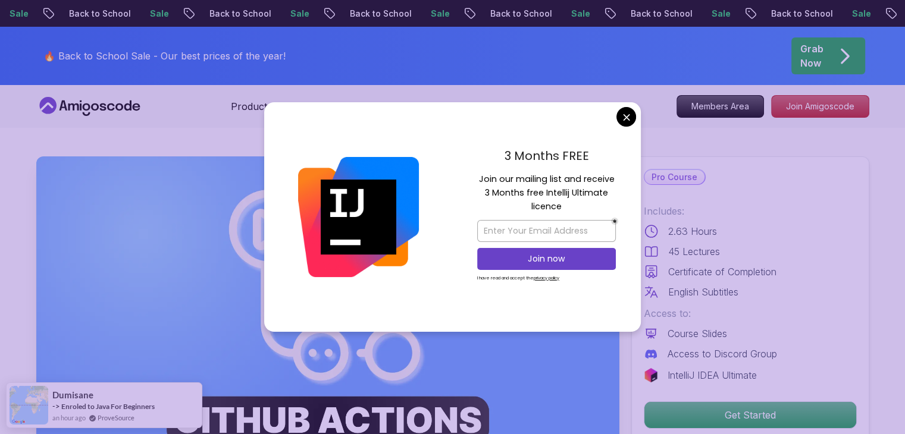
click at [638, 114] on div "3 Months FREE Join our mailing list and receive 3 Months free Intellij Ultimate…" at bounding box center [546, 217] width 189 height 230
